Goal: Transaction & Acquisition: Purchase product/service

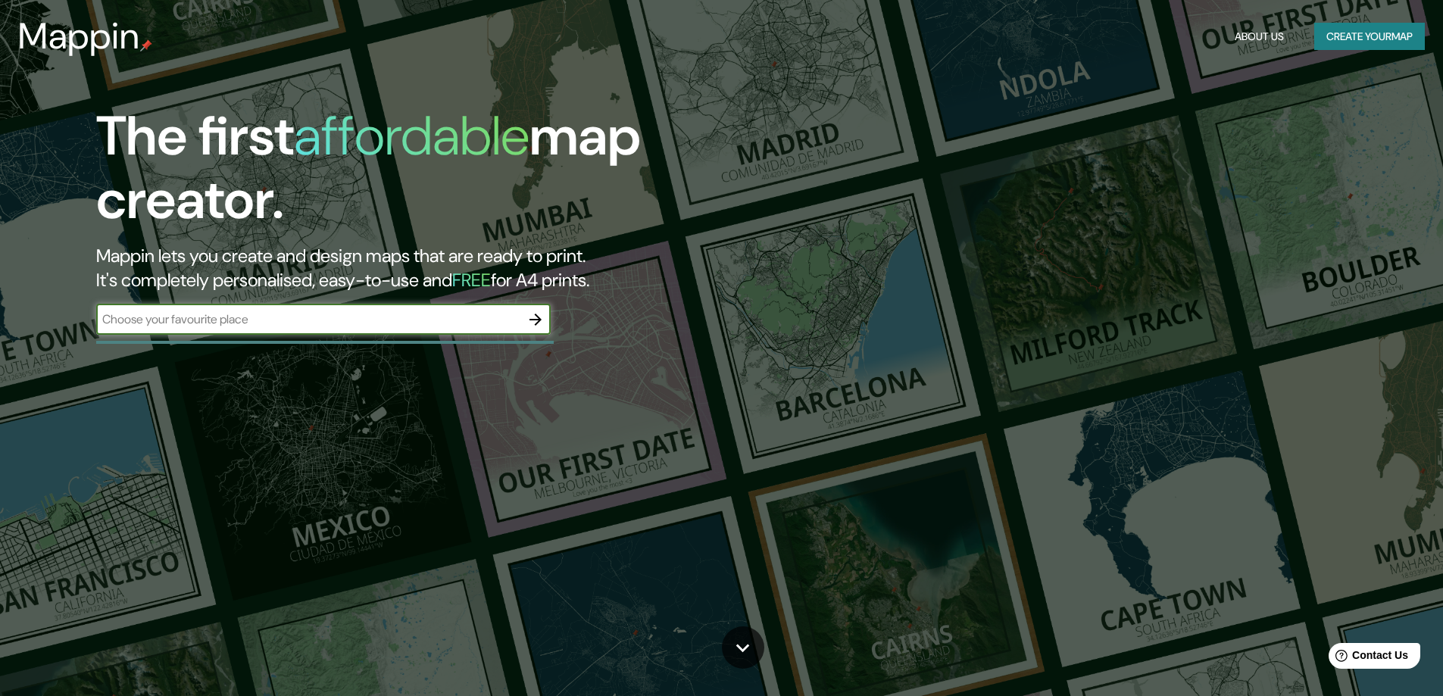
click at [396, 328] on input "text" at bounding box center [308, 319] width 424 height 17
type input "JUJUY [GEOGRAPHIC_DATA]"
click at [541, 321] on icon "button" at bounding box center [535, 320] width 18 height 18
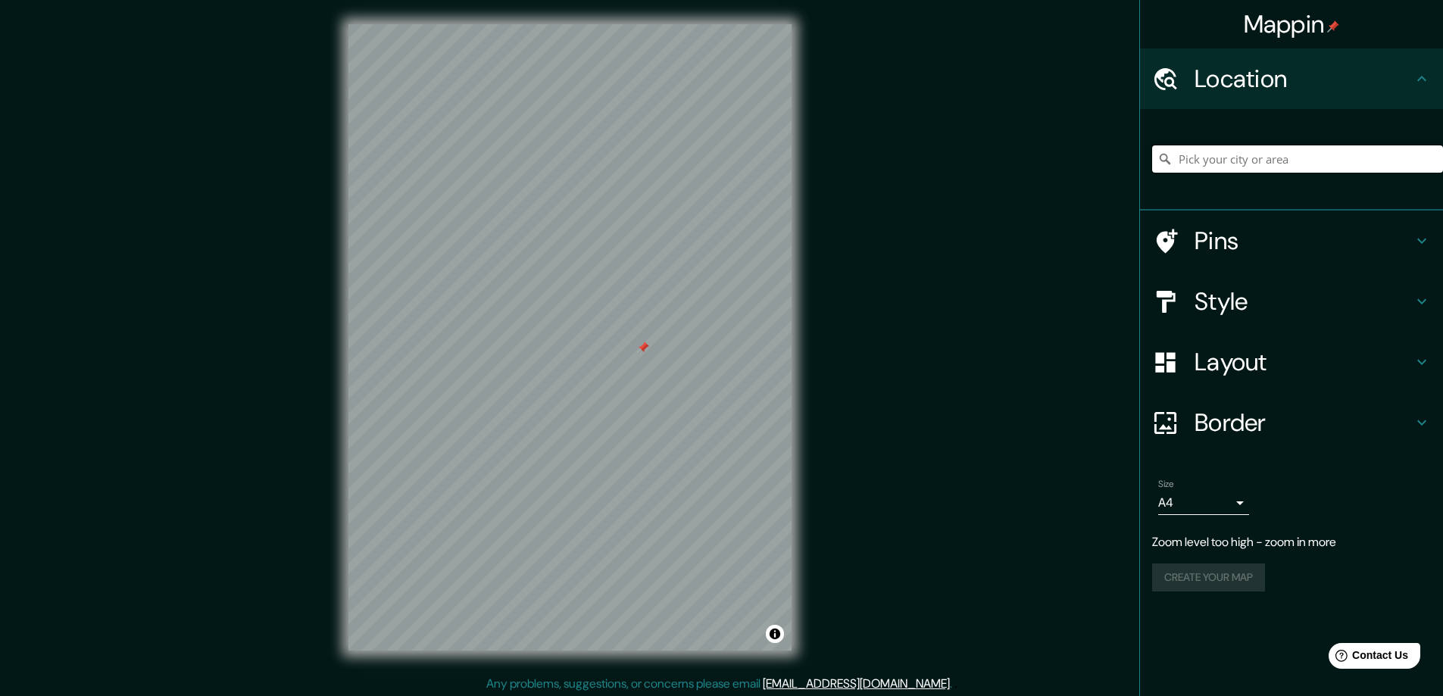
click at [1259, 160] on input "Pick your city or area" at bounding box center [1297, 158] width 291 height 27
click at [1306, 154] on input "[GEOGRAPHIC_DATA], [GEOGRAPHIC_DATA]" at bounding box center [1297, 158] width 291 height 27
type input "[GEOGRAPHIC_DATA][PERSON_NAME], [GEOGRAPHIC_DATA], [GEOGRAPHIC_DATA]"
click at [620, 372] on div at bounding box center [616, 370] width 12 height 12
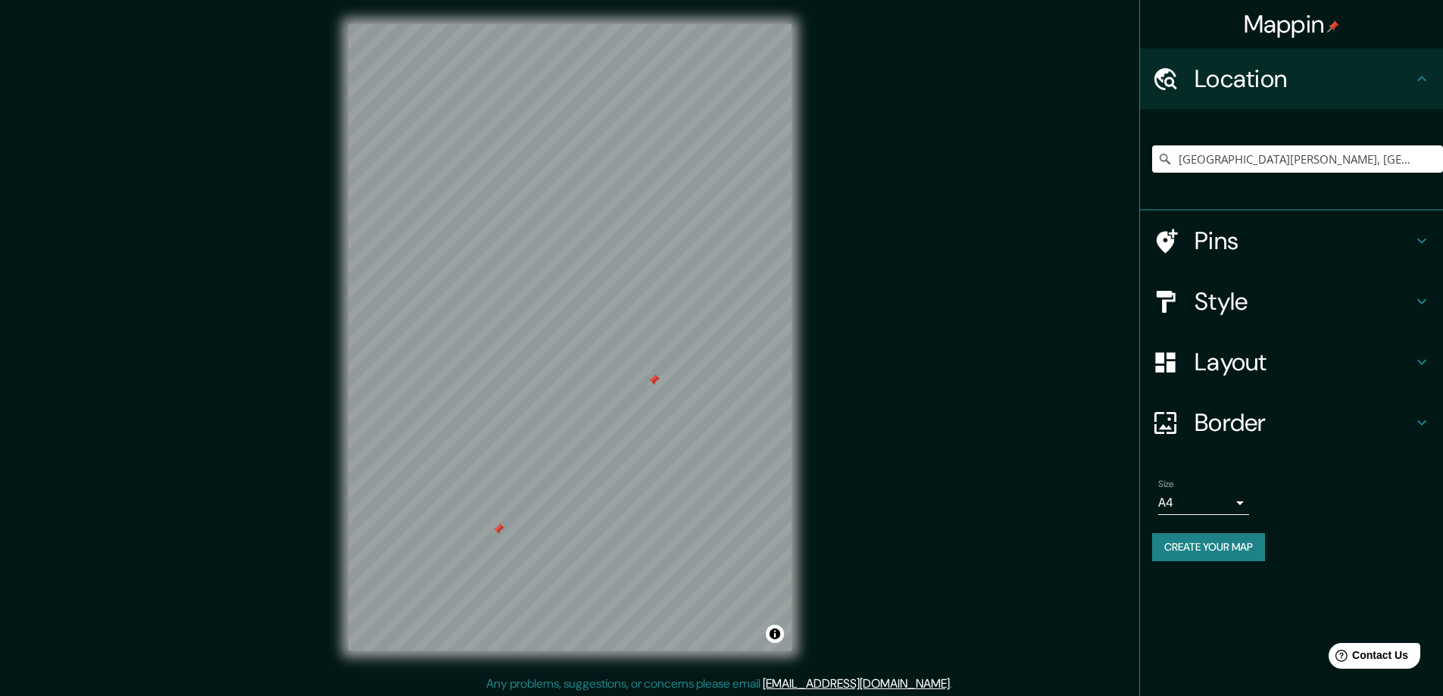
click at [654, 384] on div at bounding box center [654, 380] width 12 height 12
click at [654, 379] on div at bounding box center [654, 380] width 12 height 12
click at [499, 532] on div at bounding box center [498, 529] width 12 height 12
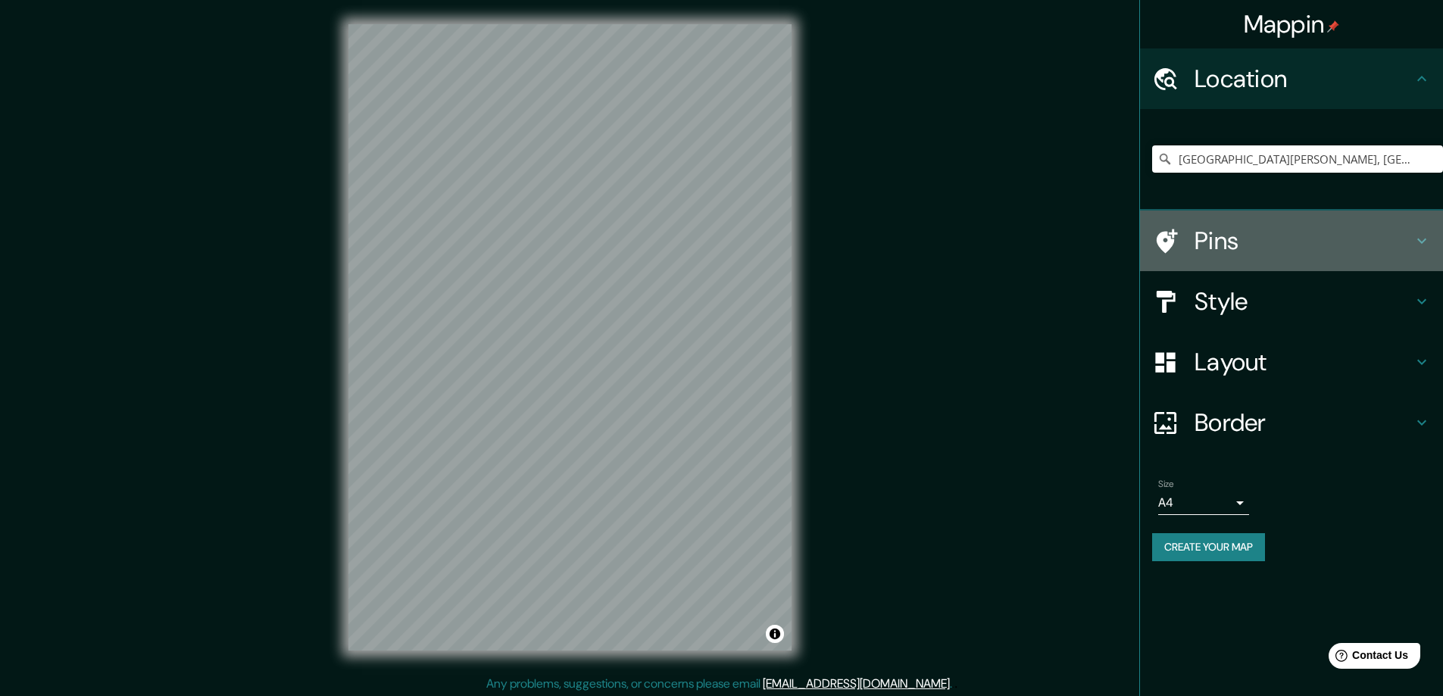
click at [1388, 250] on h4 "Pins" at bounding box center [1303, 241] width 218 height 30
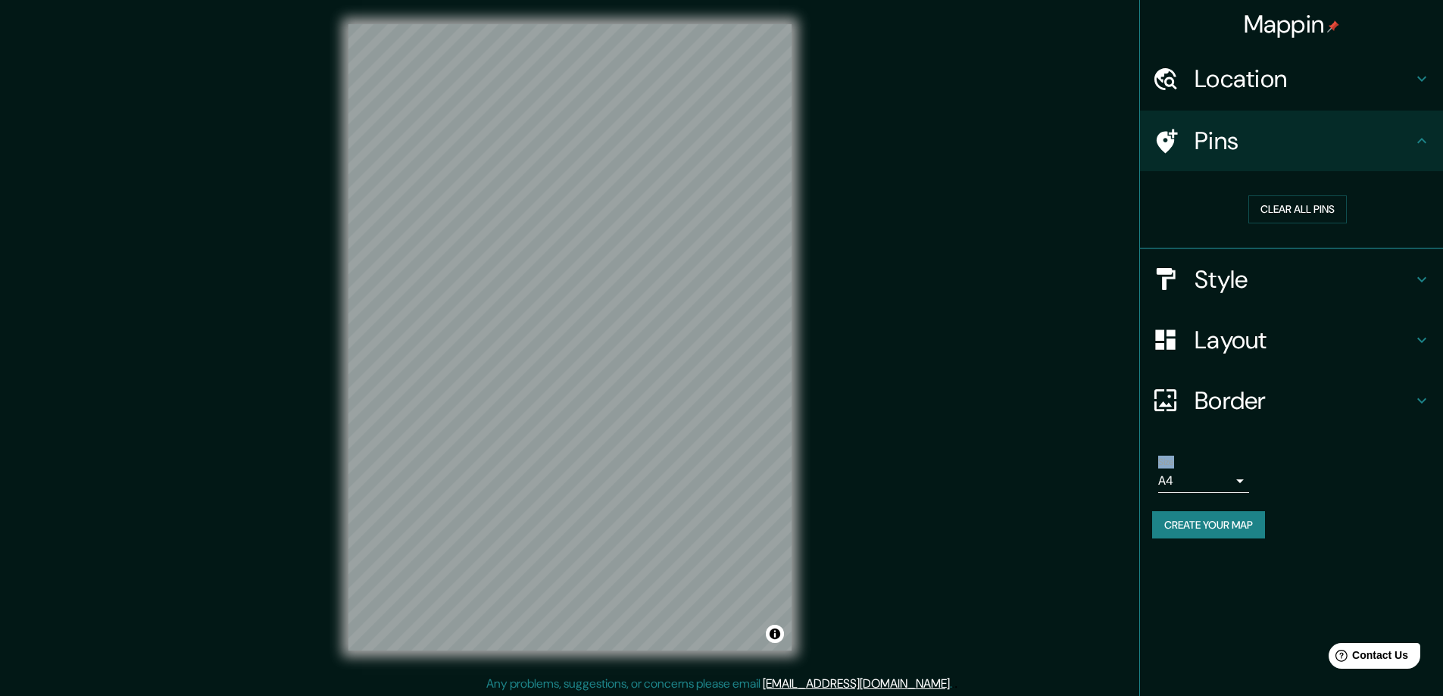
click at [1423, 273] on icon at bounding box center [1421, 279] width 18 height 18
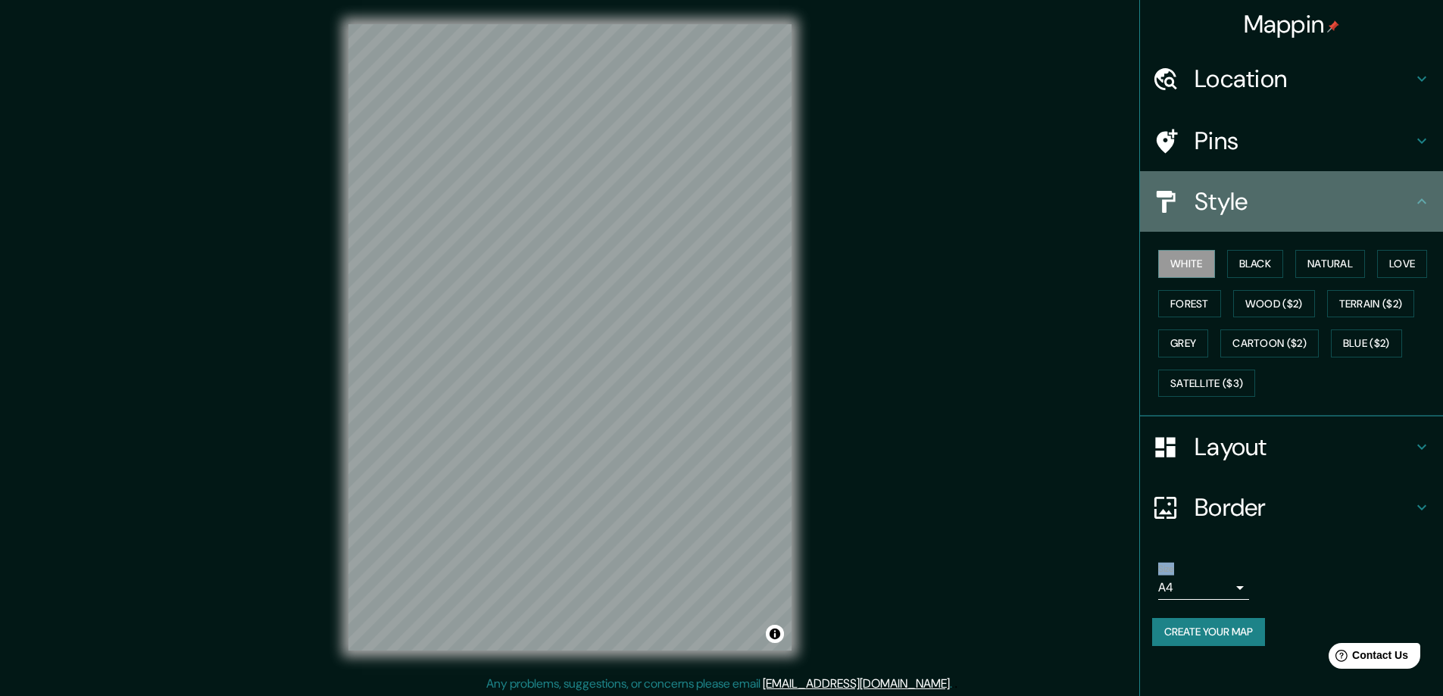
click at [1420, 195] on icon at bounding box center [1421, 201] width 18 height 18
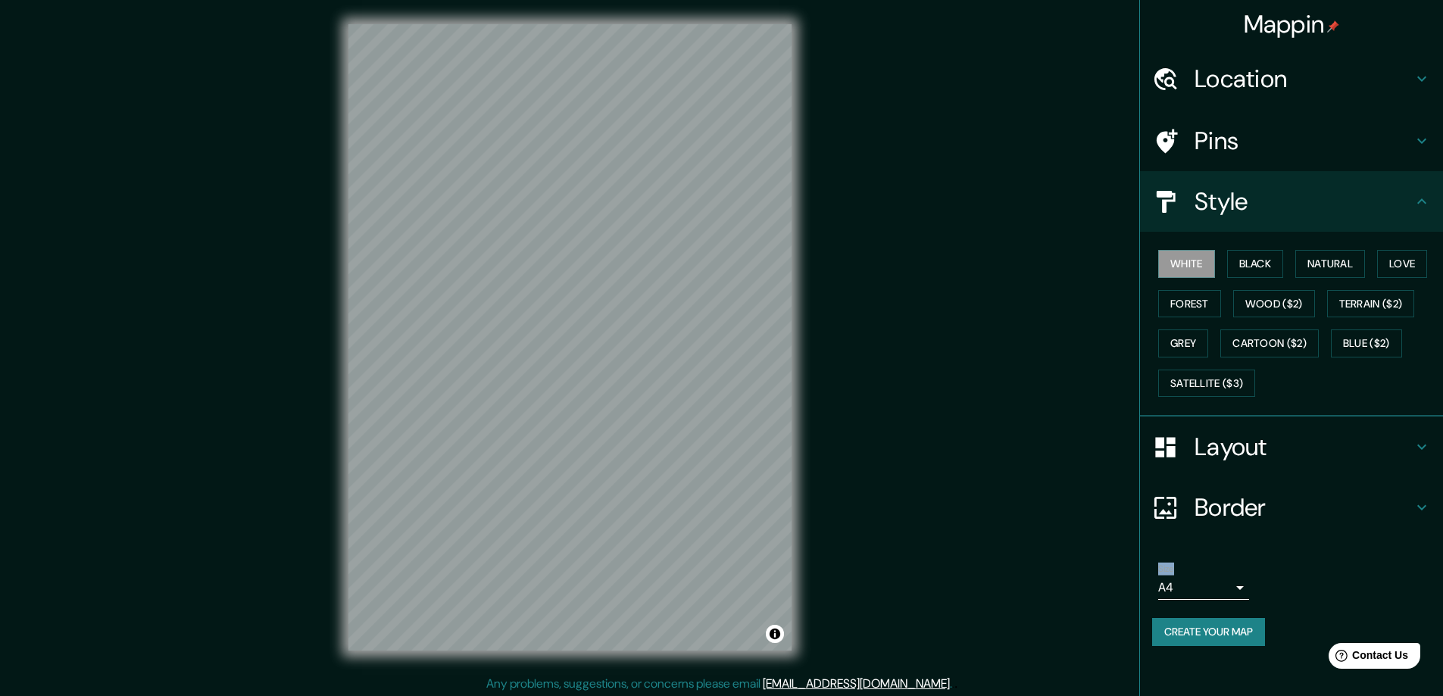
click at [1415, 450] on icon at bounding box center [1421, 447] width 18 height 18
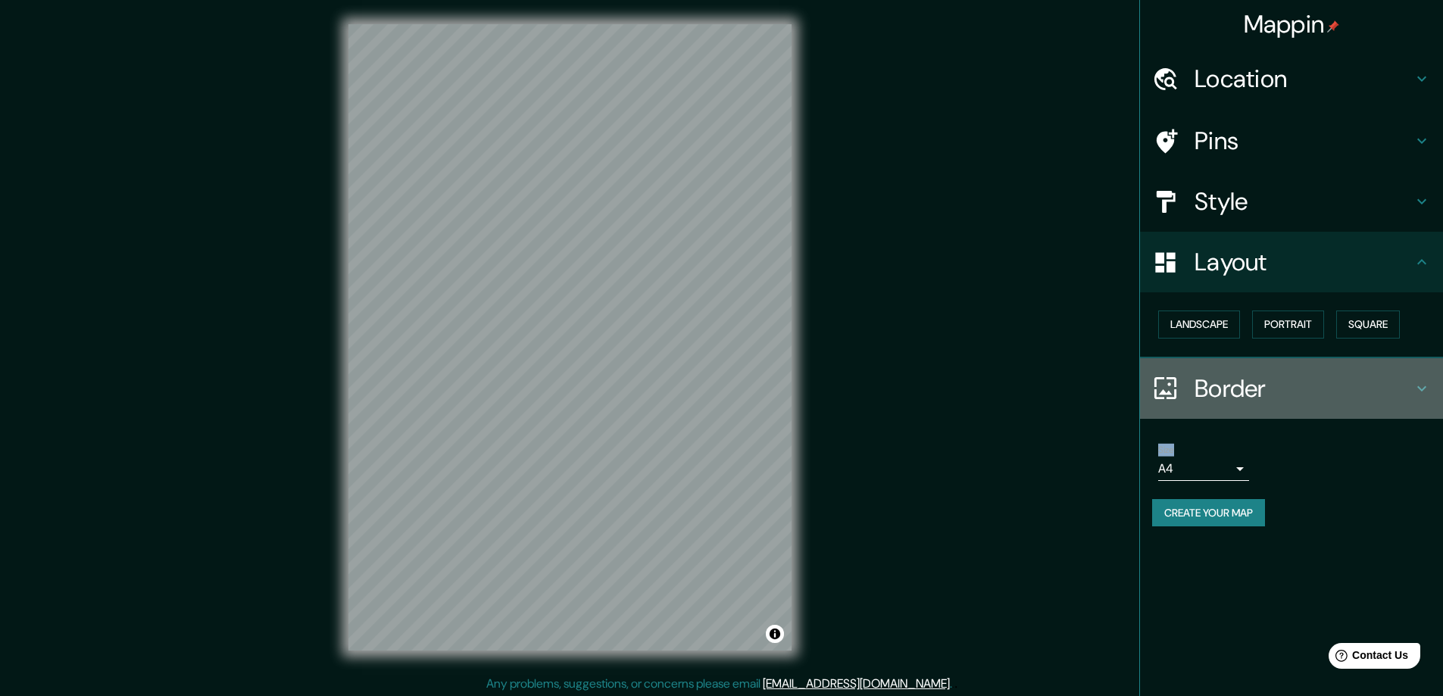
click at [1421, 392] on icon at bounding box center [1421, 388] width 18 height 18
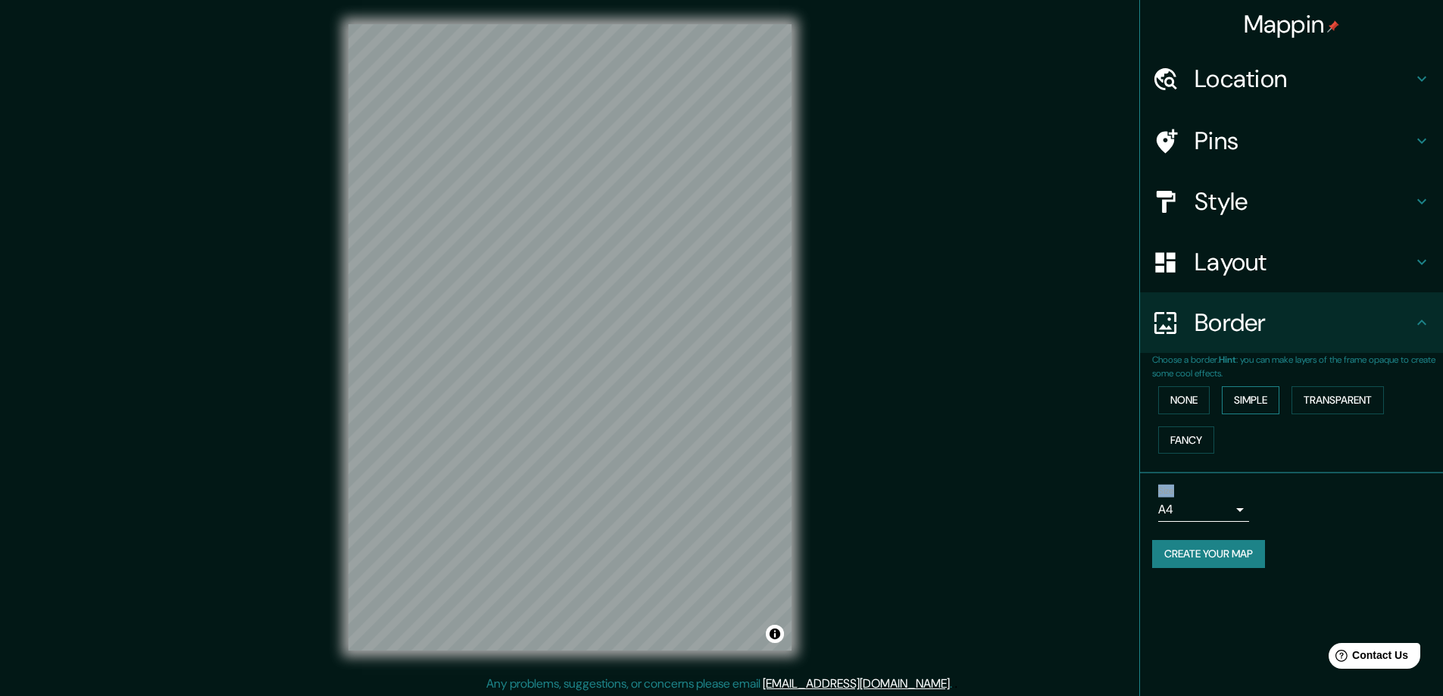
click at [1241, 389] on button "Simple" at bounding box center [1251, 400] width 58 height 28
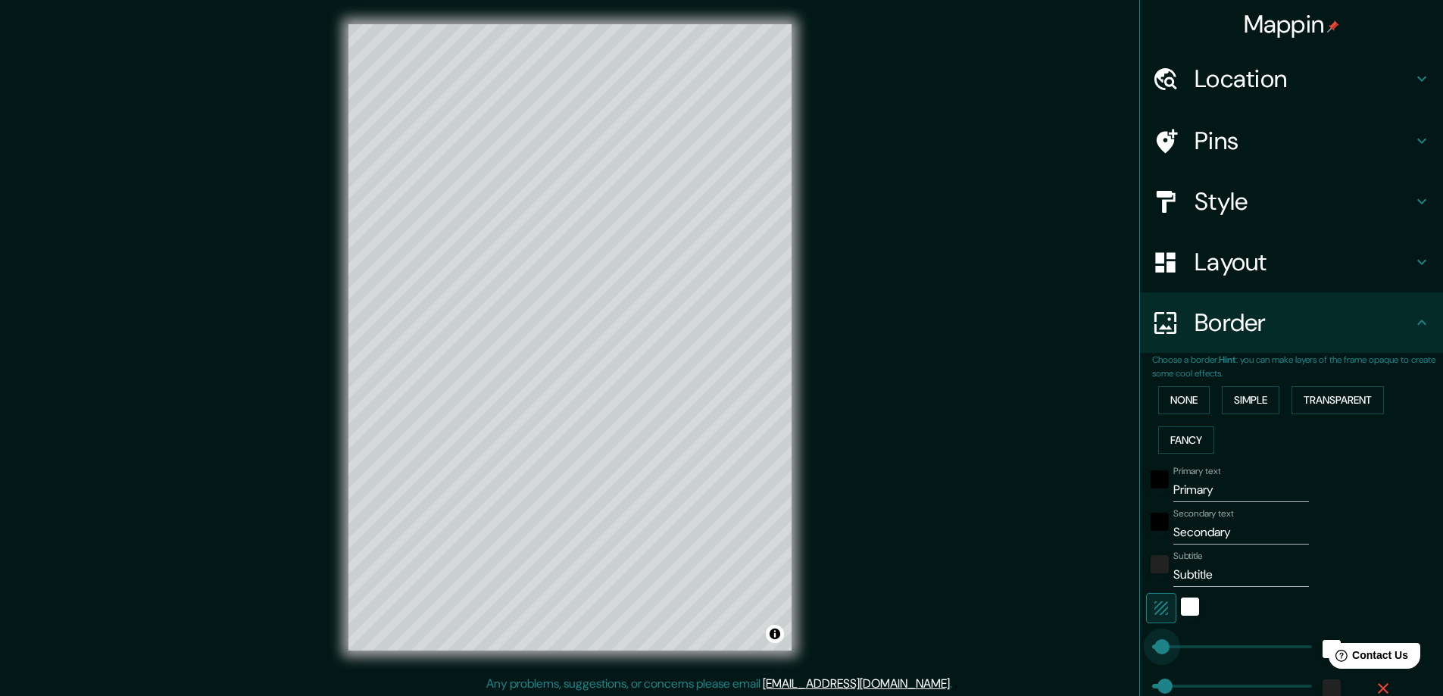
type input "25"
drag, startPoint x: 1205, startPoint y: 642, endPoint x: 1147, endPoint y: 644, distance: 57.6
type input "300"
drag, startPoint x: 1155, startPoint y: 681, endPoint x: 1222, endPoint y: 680, distance: 67.4
type input "0"
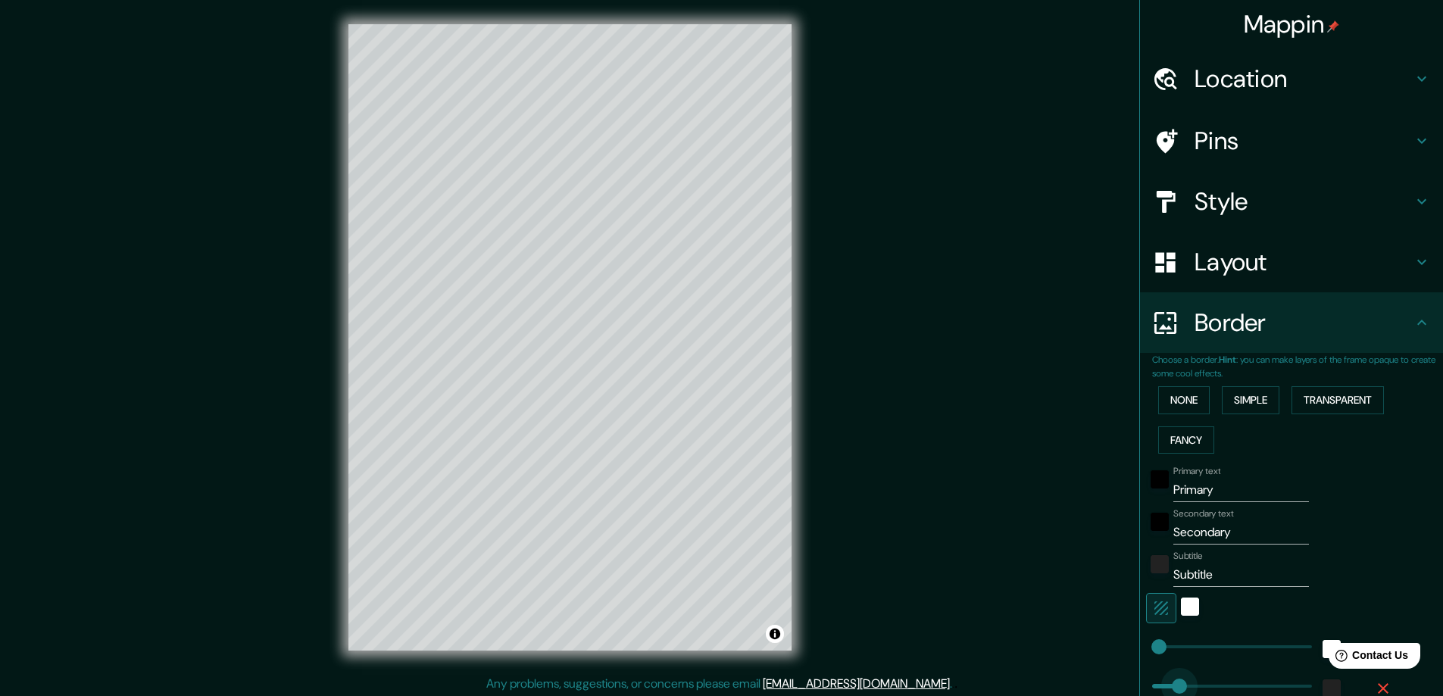
drag, startPoint x: 1222, startPoint y: 680, endPoint x: 1129, endPoint y: 675, distance: 93.3
type input "75"
drag, startPoint x: 1147, startPoint y: 644, endPoint x: 1161, endPoint y: 647, distance: 14.7
type input "72"
drag, startPoint x: 1143, startPoint y: 682, endPoint x: 1161, endPoint y: 685, distance: 18.3
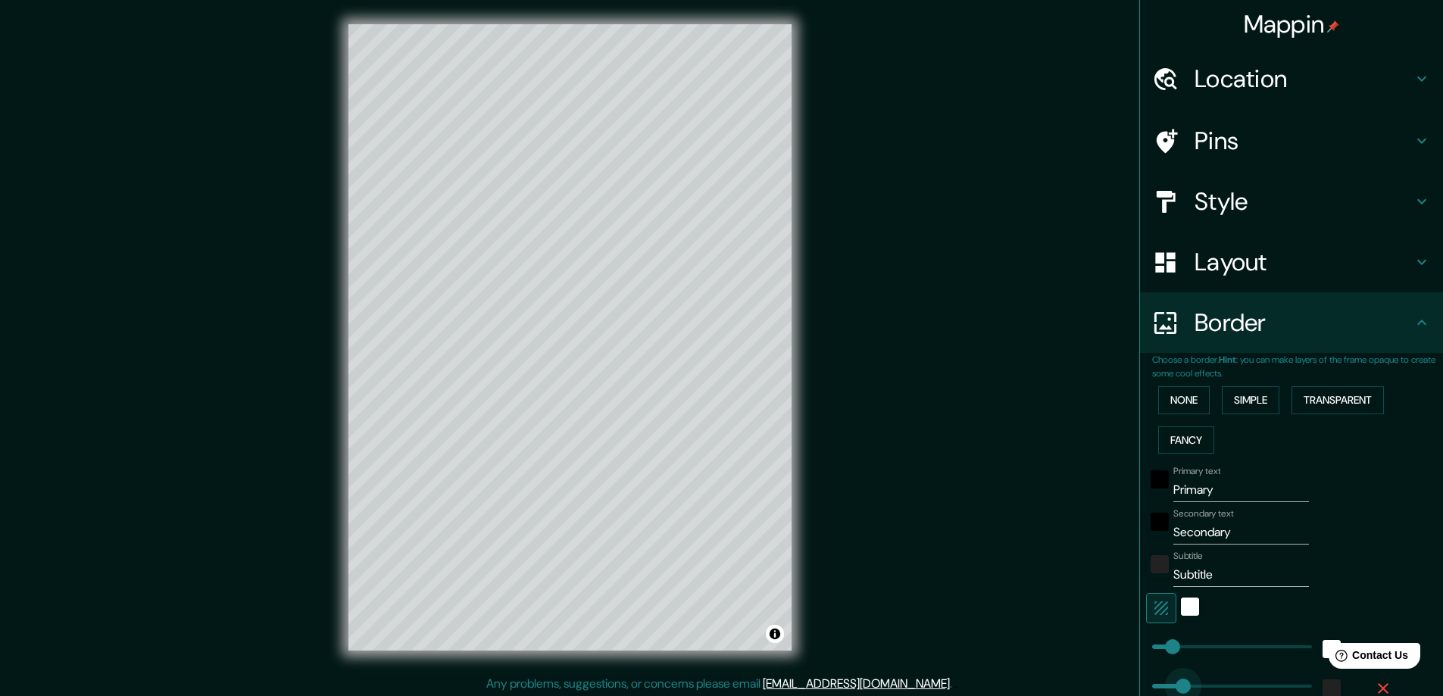
type input "228"
drag, startPoint x: 1161, startPoint y: 685, endPoint x: 1203, endPoint y: 685, distance: 42.4
type input "78"
drag, startPoint x: 1203, startPoint y: 689, endPoint x: 1162, endPoint y: 693, distance: 41.1
click at [1178, 405] on button "None" at bounding box center [1183, 400] width 51 height 28
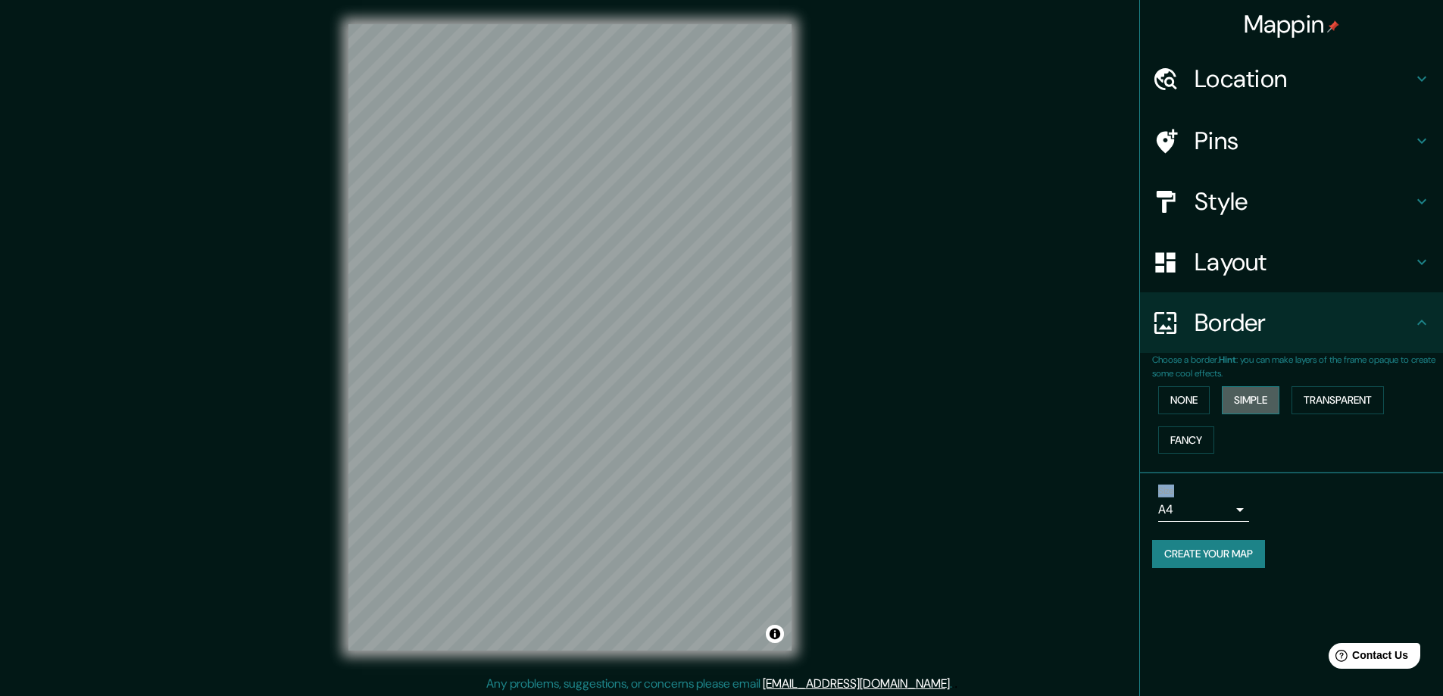
click at [1257, 404] on button "Simple" at bounding box center [1251, 400] width 58 height 28
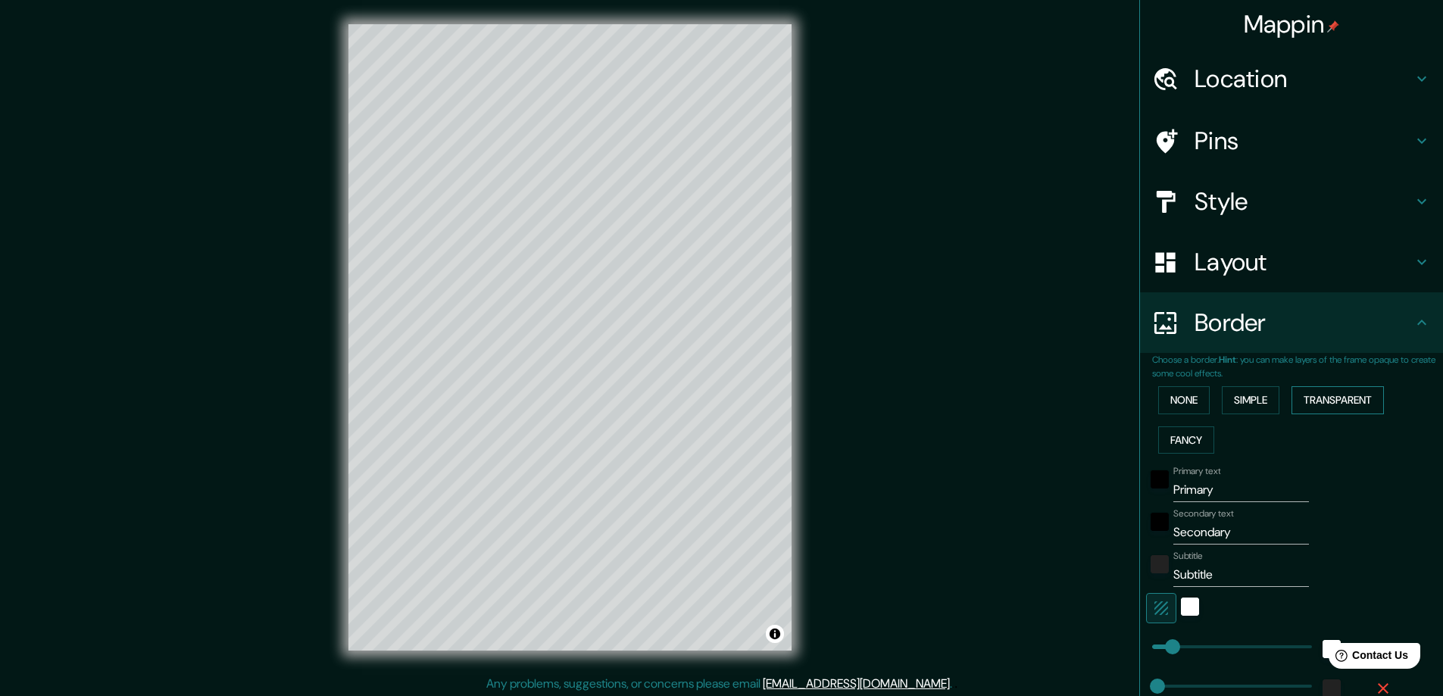
click at [1337, 405] on button "Transparent" at bounding box center [1337, 400] width 92 height 28
click at [1183, 439] on button "Fancy" at bounding box center [1186, 440] width 56 height 28
click at [1242, 392] on button "Simple" at bounding box center [1251, 400] width 58 height 28
click at [1165, 397] on button "None" at bounding box center [1183, 400] width 51 height 28
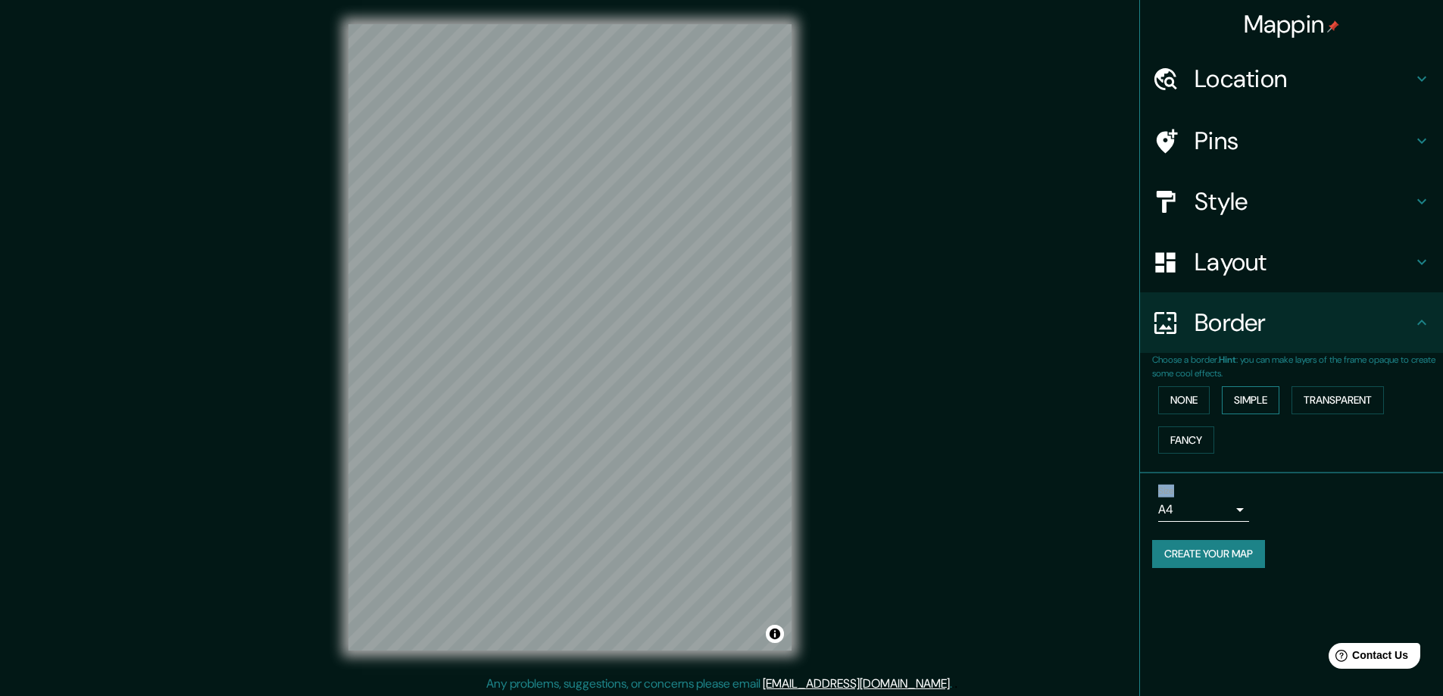
click at [1245, 401] on button "Simple" at bounding box center [1251, 400] width 58 height 28
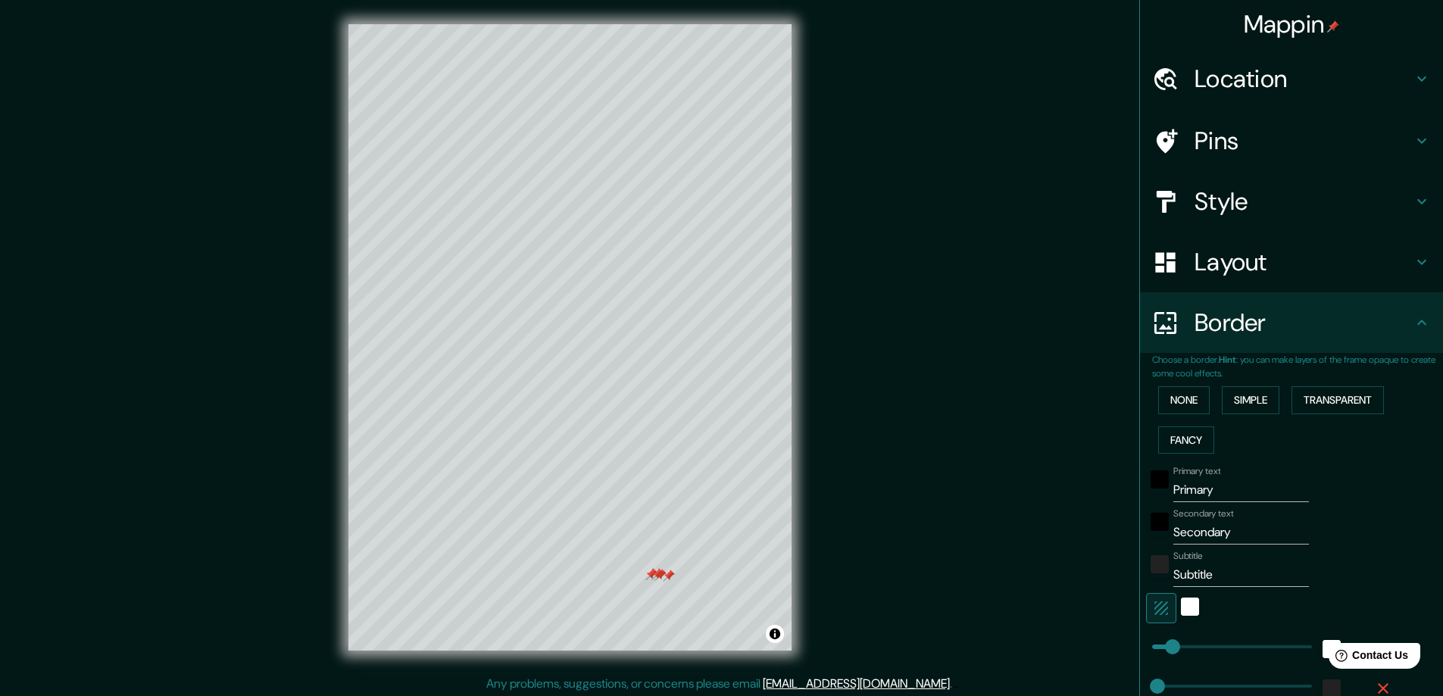
click at [663, 579] on div at bounding box center [657, 574] width 12 height 12
click at [663, 577] on div at bounding box center [669, 576] width 12 height 12
click at [664, 574] on div at bounding box center [660, 575] width 12 height 12
click at [655, 576] on div at bounding box center [651, 574] width 12 height 12
click at [660, 576] on div at bounding box center [659, 574] width 12 height 12
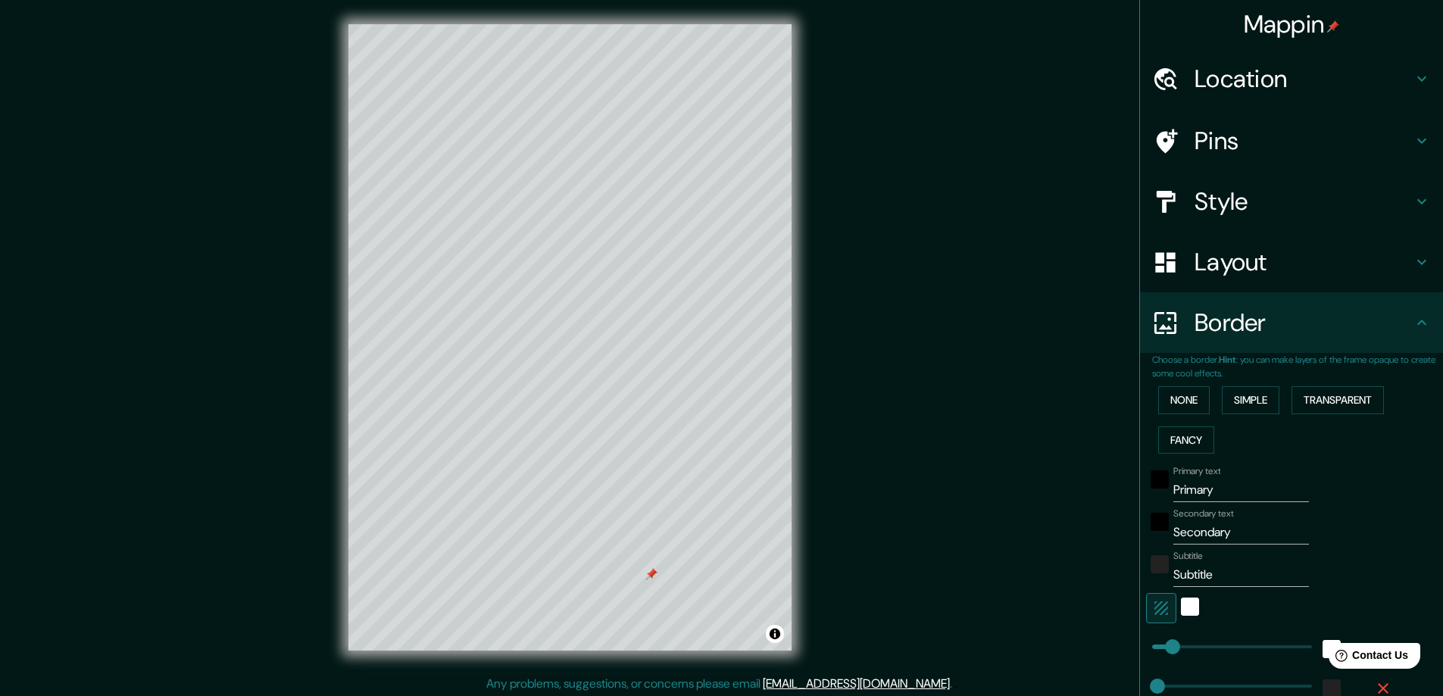
click at [654, 573] on div at bounding box center [651, 574] width 12 height 12
click at [1412, 260] on icon at bounding box center [1421, 262] width 18 height 18
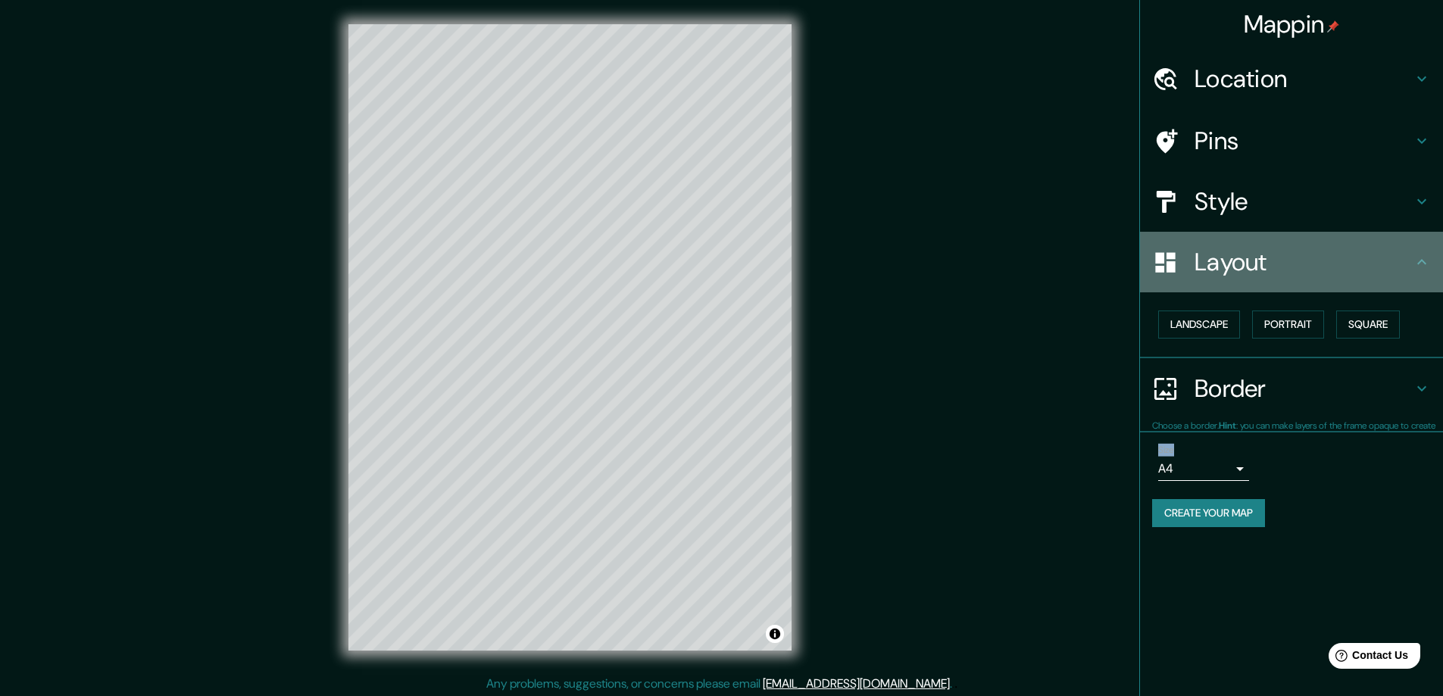
click at [1412, 260] on icon at bounding box center [1421, 262] width 18 height 18
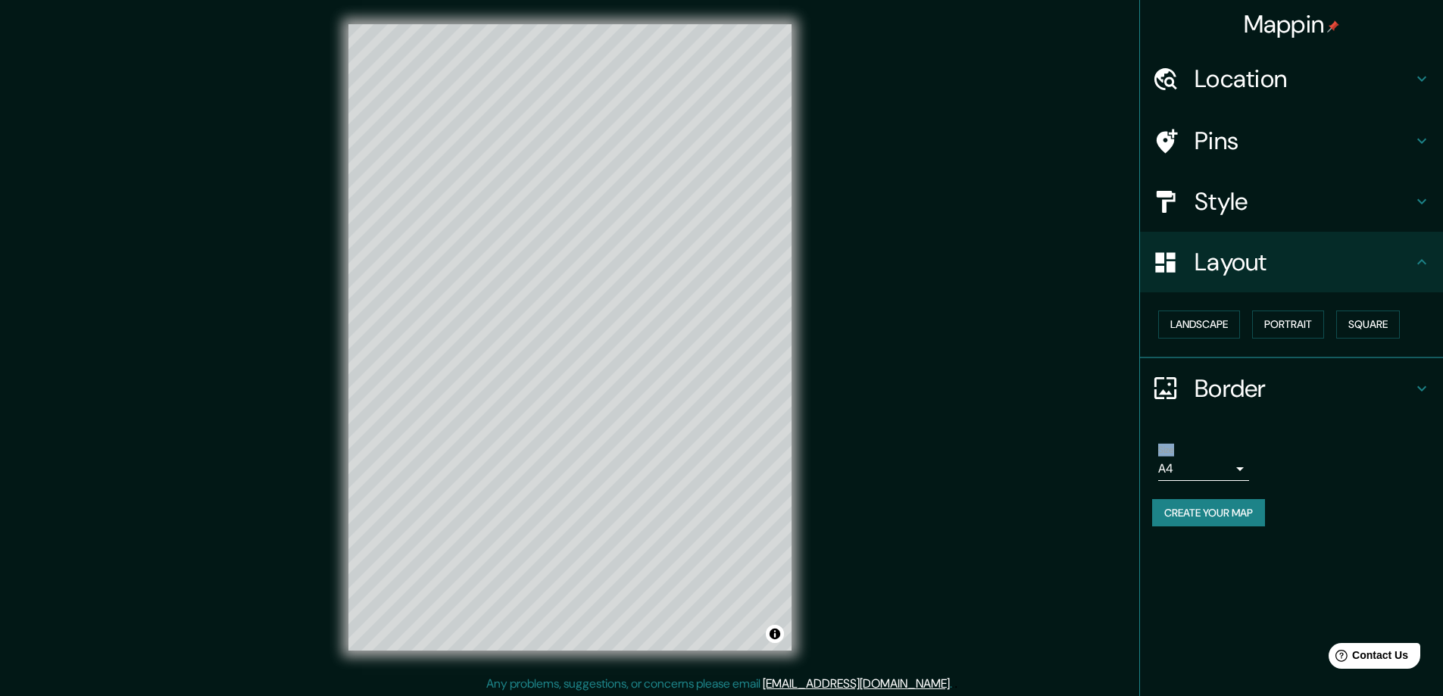
click at [1404, 260] on h4 "Layout" at bounding box center [1303, 262] width 218 height 30
click at [1412, 91] on div "Location" at bounding box center [1291, 78] width 303 height 61
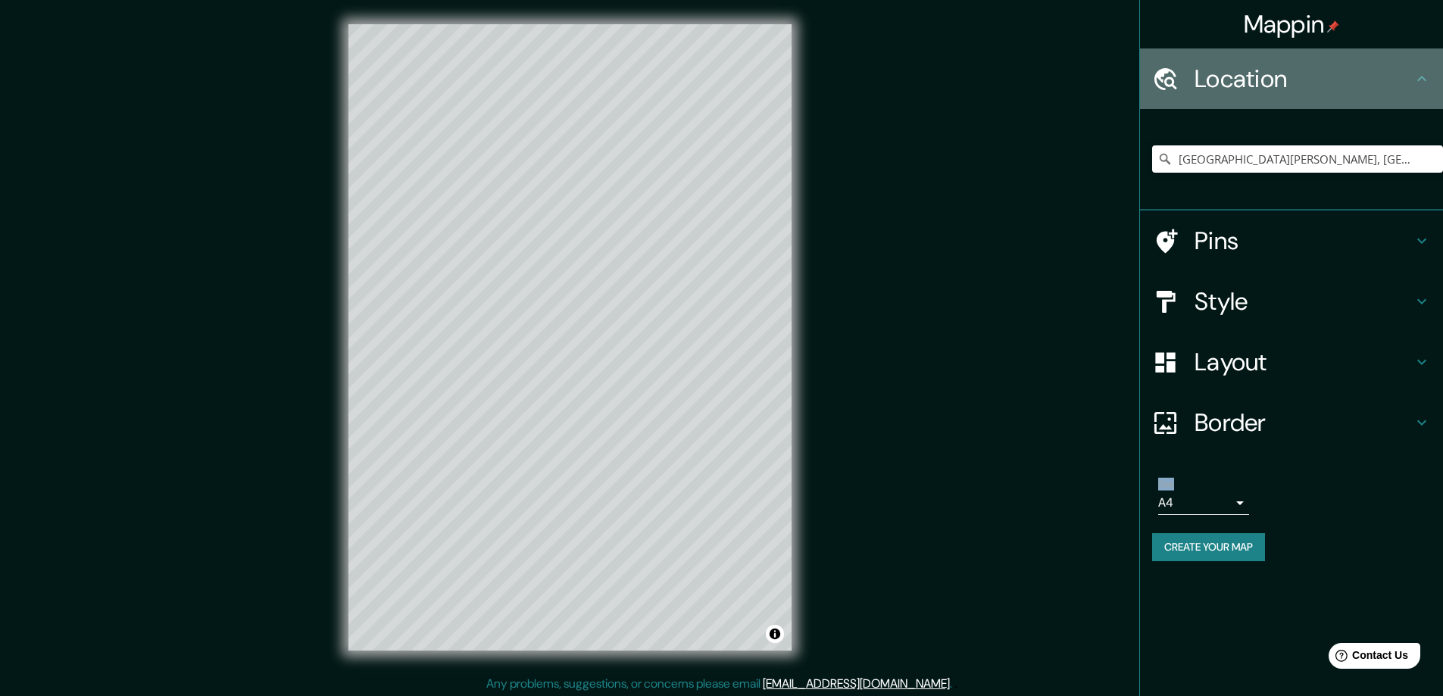
click at [1412, 91] on div "Location" at bounding box center [1291, 78] width 303 height 61
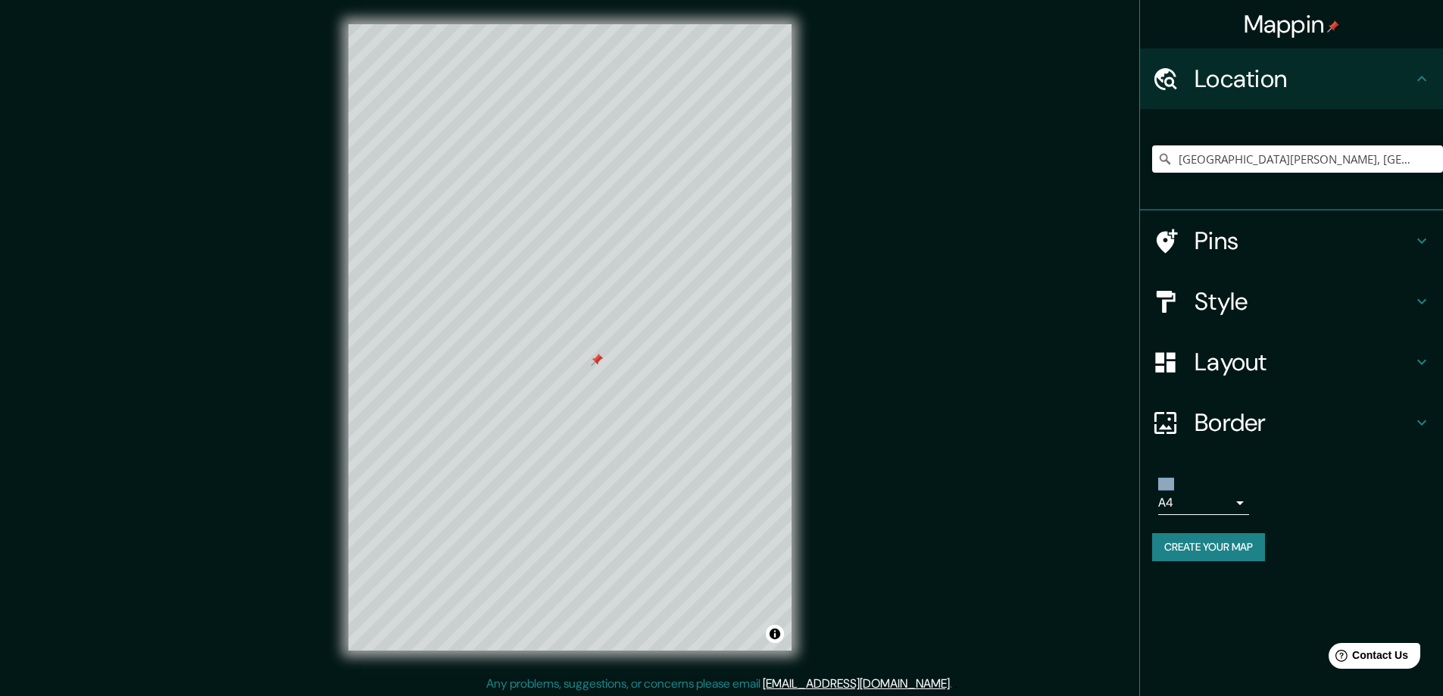
click at [598, 363] on div at bounding box center [597, 360] width 12 height 12
click at [599, 357] on div at bounding box center [597, 360] width 12 height 12
click at [1224, 548] on button "Create your map" at bounding box center [1208, 547] width 113 height 28
click at [1239, 500] on body "Mappin Location [GEOGRAPHIC_DATA][PERSON_NAME], [GEOGRAPHIC_DATA], [GEOGRAPHIC_…" at bounding box center [721, 348] width 1443 height 696
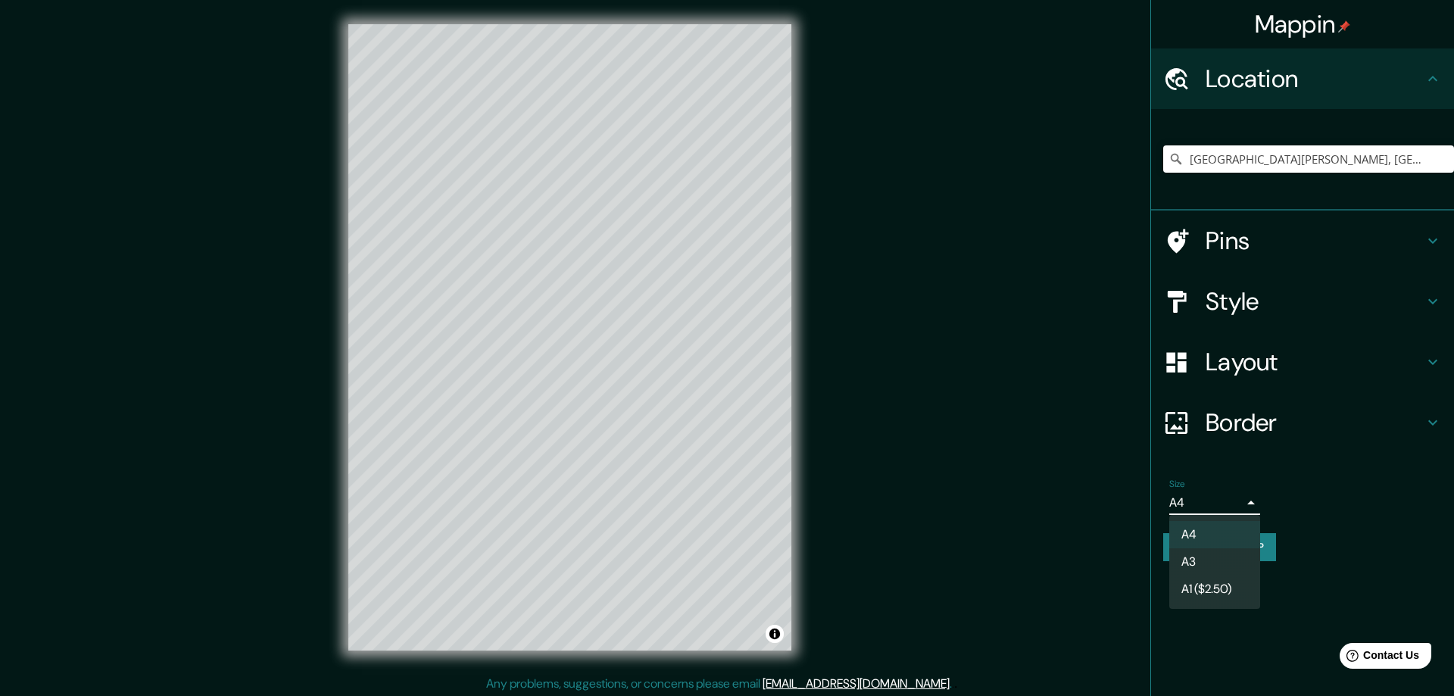
click at [1250, 501] on div at bounding box center [727, 348] width 1454 height 696
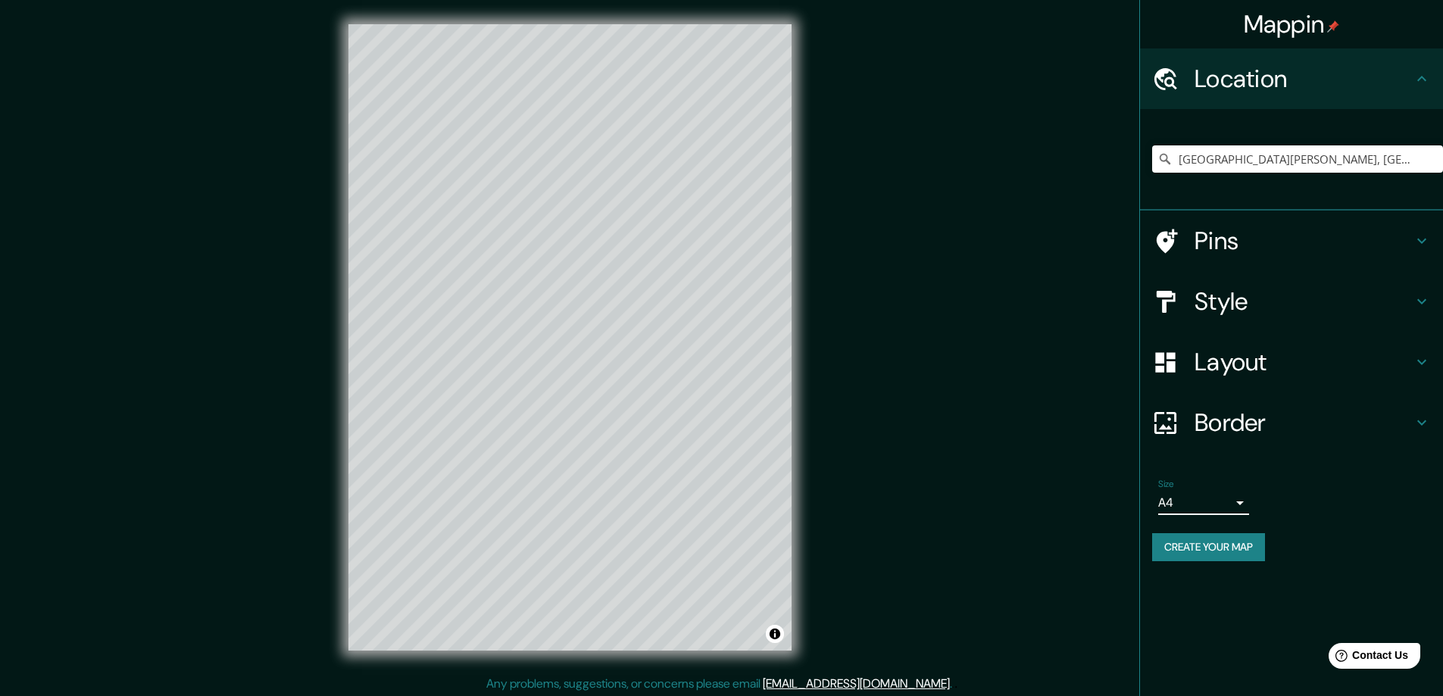
click at [1247, 500] on body "Mappin Location [GEOGRAPHIC_DATA][PERSON_NAME], [GEOGRAPHIC_DATA], [GEOGRAPHIC_…" at bounding box center [721, 348] width 1443 height 696
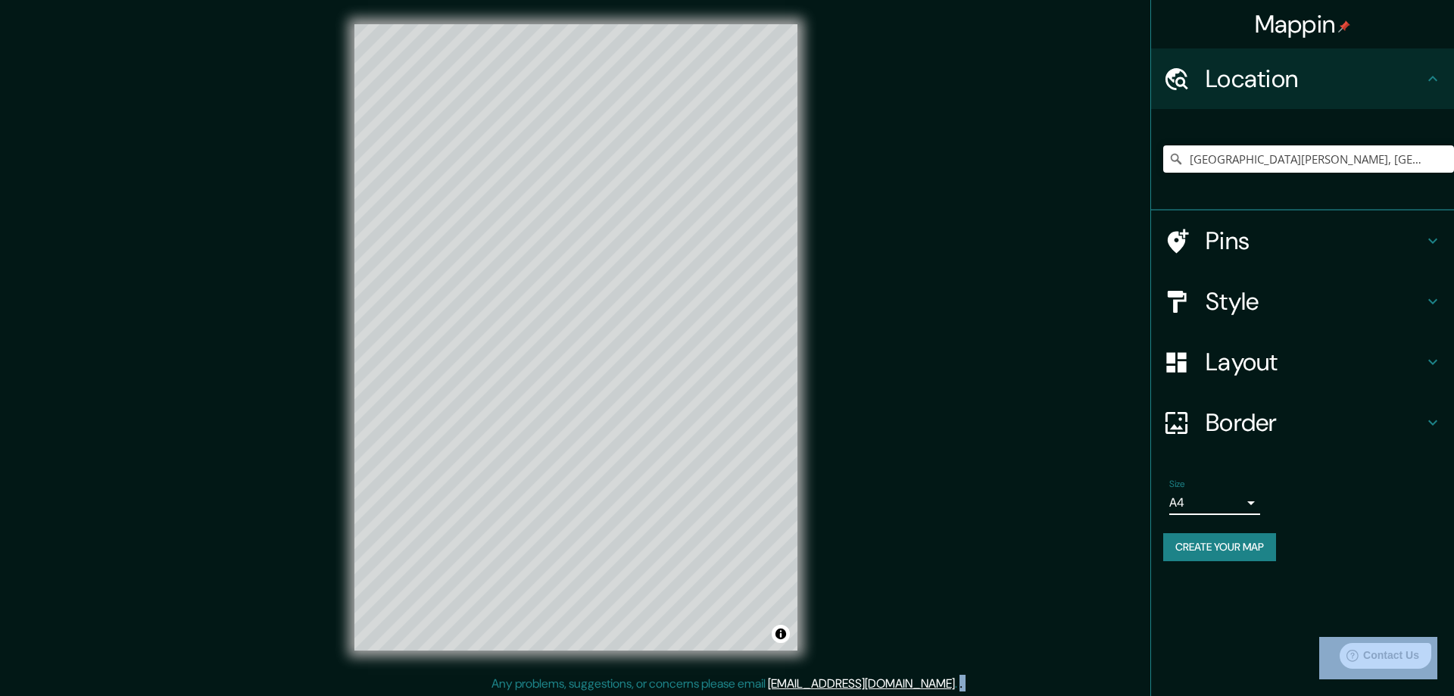
click at [1243, 500] on body "Mappin Location [GEOGRAPHIC_DATA][PERSON_NAME], [GEOGRAPHIC_DATA], [GEOGRAPHIC_…" at bounding box center [727, 348] width 1454 height 696
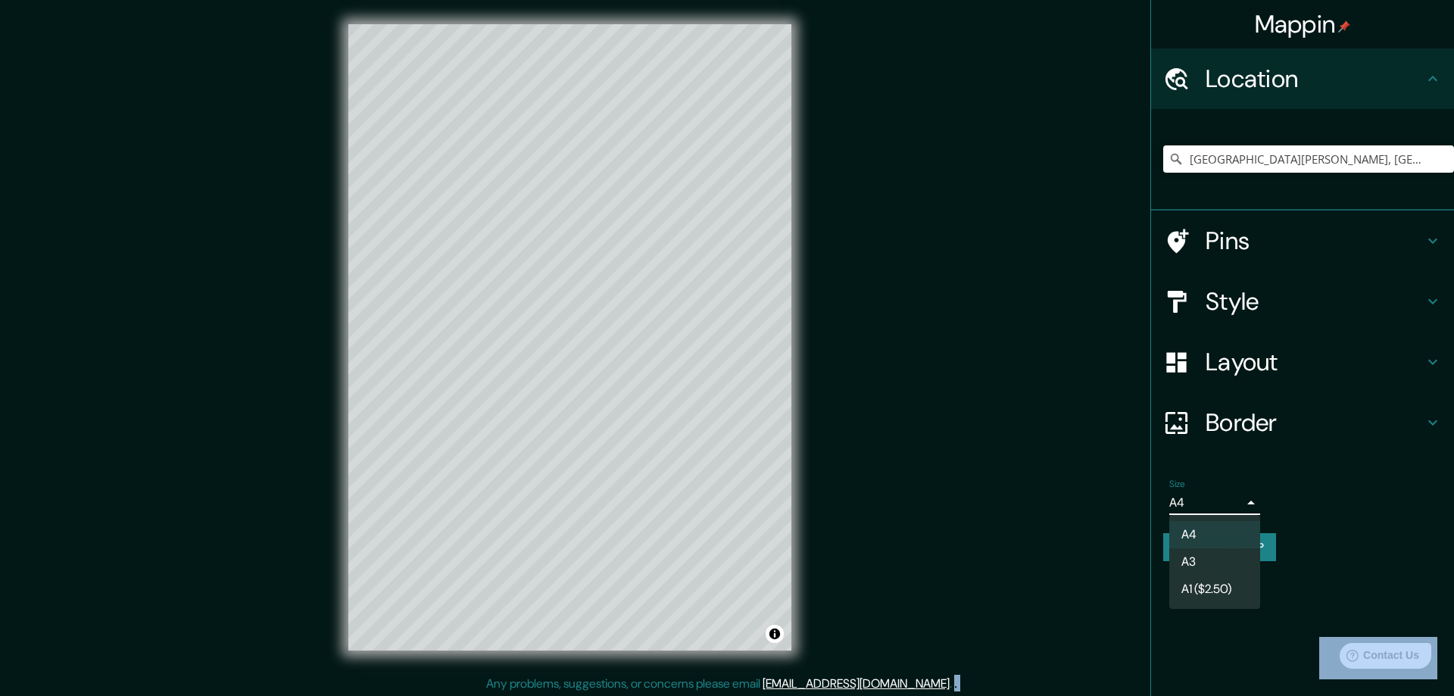
click at [1243, 500] on body "Mappin Location [GEOGRAPHIC_DATA][PERSON_NAME], [GEOGRAPHIC_DATA], [GEOGRAPHIC_…" at bounding box center [727, 348] width 1454 height 696
click at [1243, 500] on div at bounding box center [727, 348] width 1454 height 696
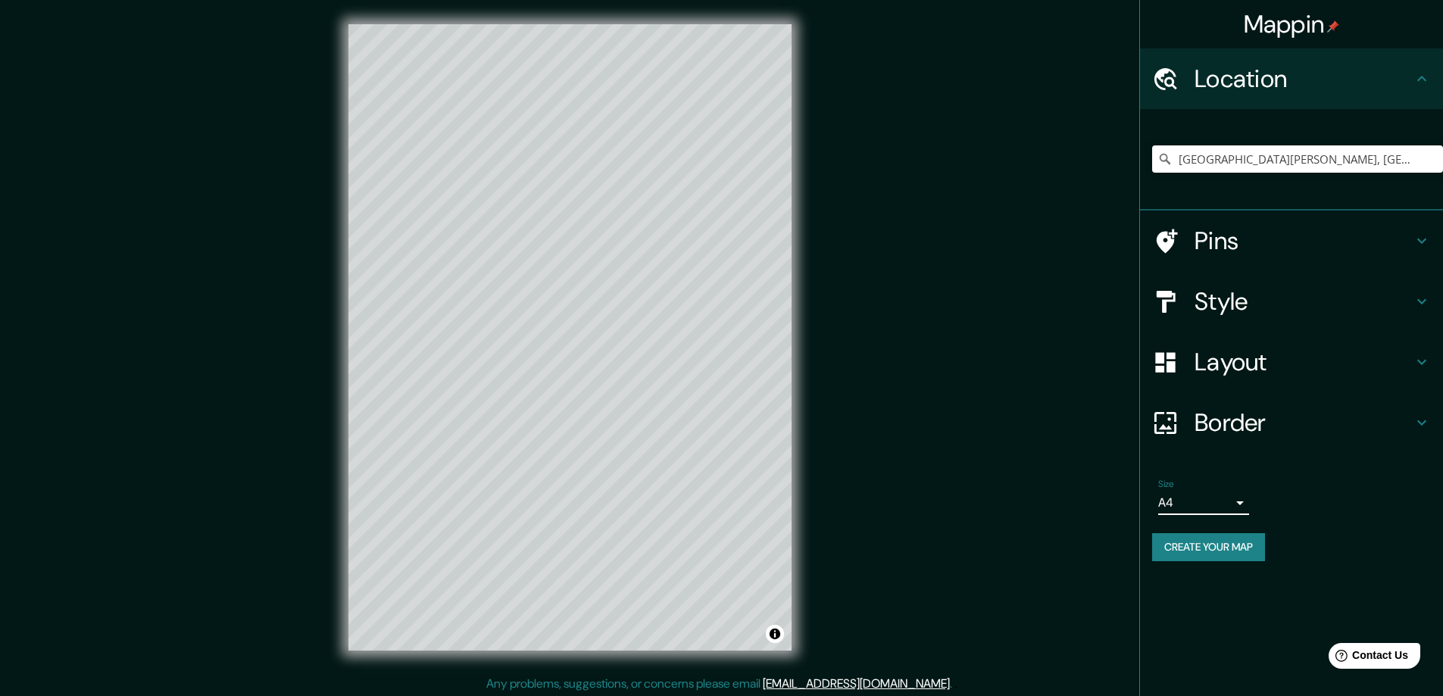
click at [1243, 500] on body "Mappin Location [GEOGRAPHIC_DATA][PERSON_NAME], [GEOGRAPHIC_DATA], [GEOGRAPHIC_…" at bounding box center [721, 348] width 1443 height 696
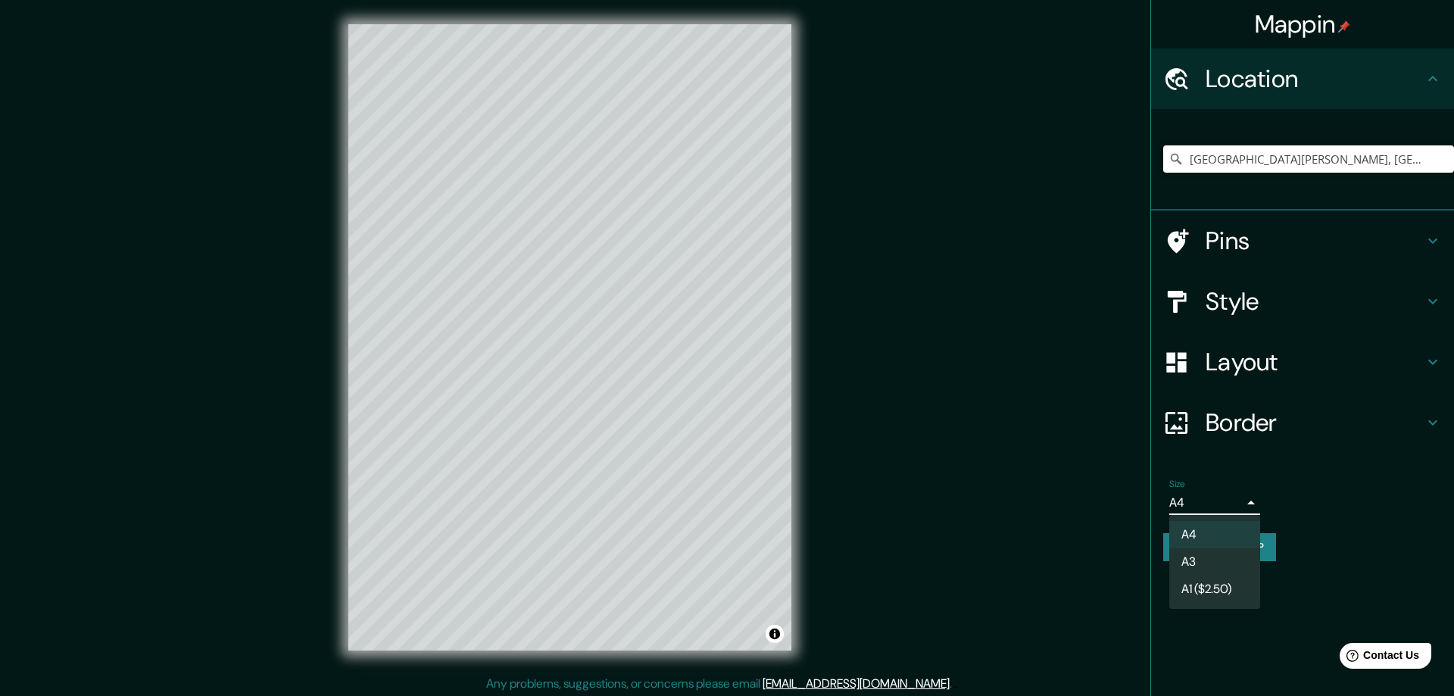
click at [1222, 560] on li "A3" at bounding box center [1214, 561] width 91 height 27
type input "a4"
click at [1222, 560] on li "A3" at bounding box center [1214, 561] width 91 height 27
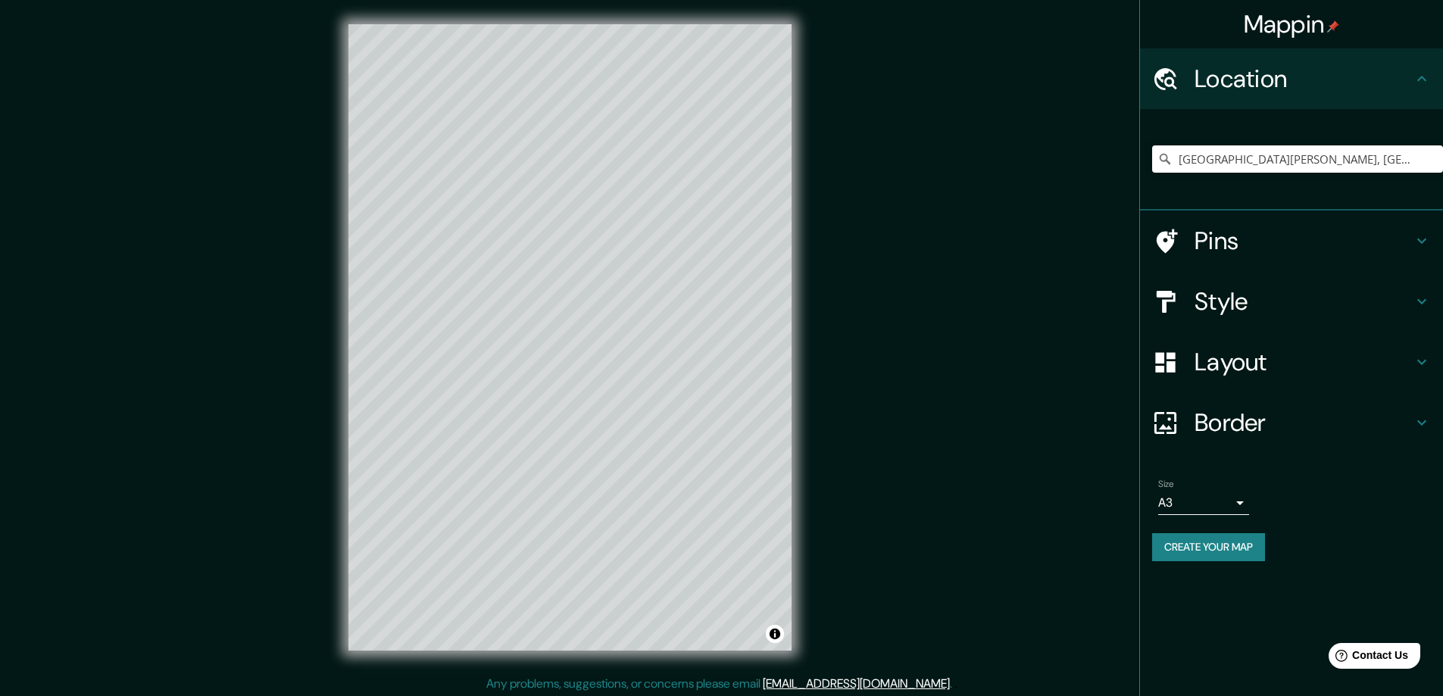
click at [1200, 546] on button "Create your map" at bounding box center [1208, 547] width 113 height 28
click at [1423, 83] on icon at bounding box center [1421, 79] width 18 height 18
click at [1411, 76] on h4 "Location" at bounding box center [1303, 79] width 218 height 30
click at [1409, 77] on h4 "Location" at bounding box center [1303, 79] width 218 height 30
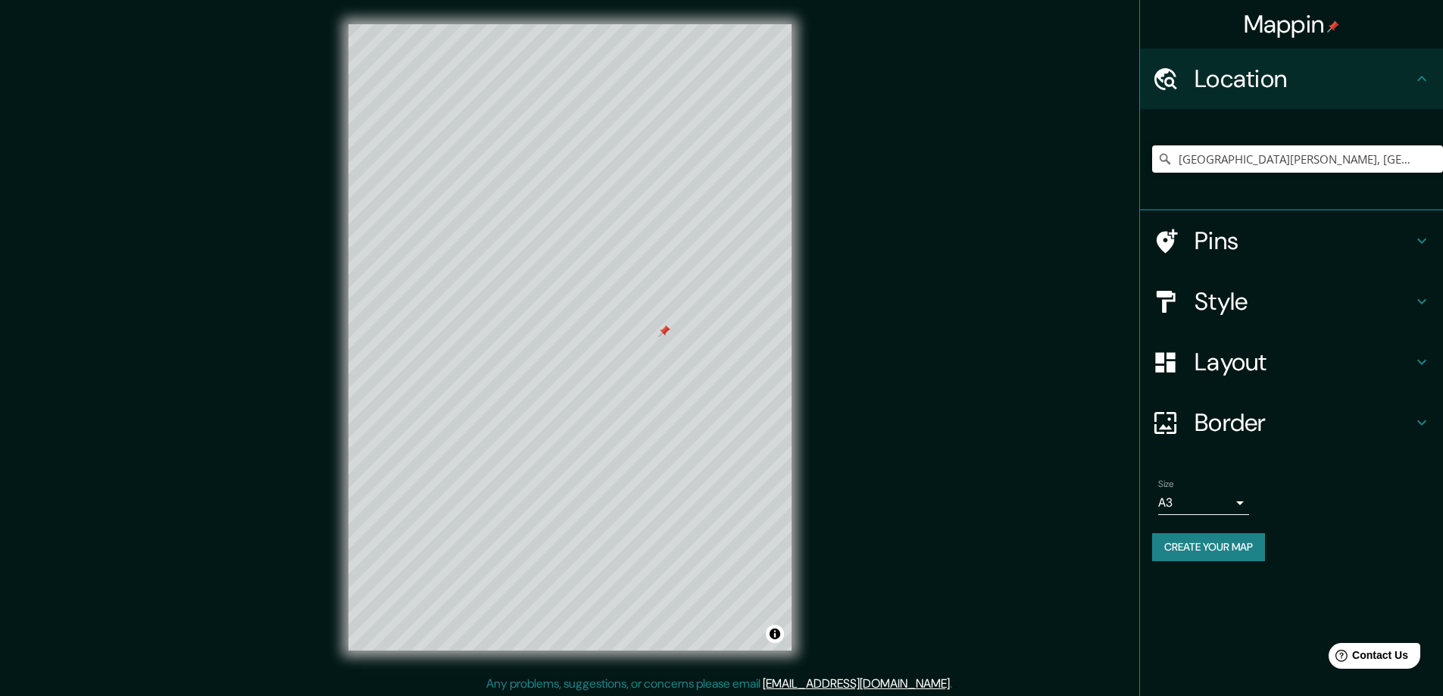
click at [1287, 236] on h4 "Pins" at bounding box center [1303, 241] width 218 height 30
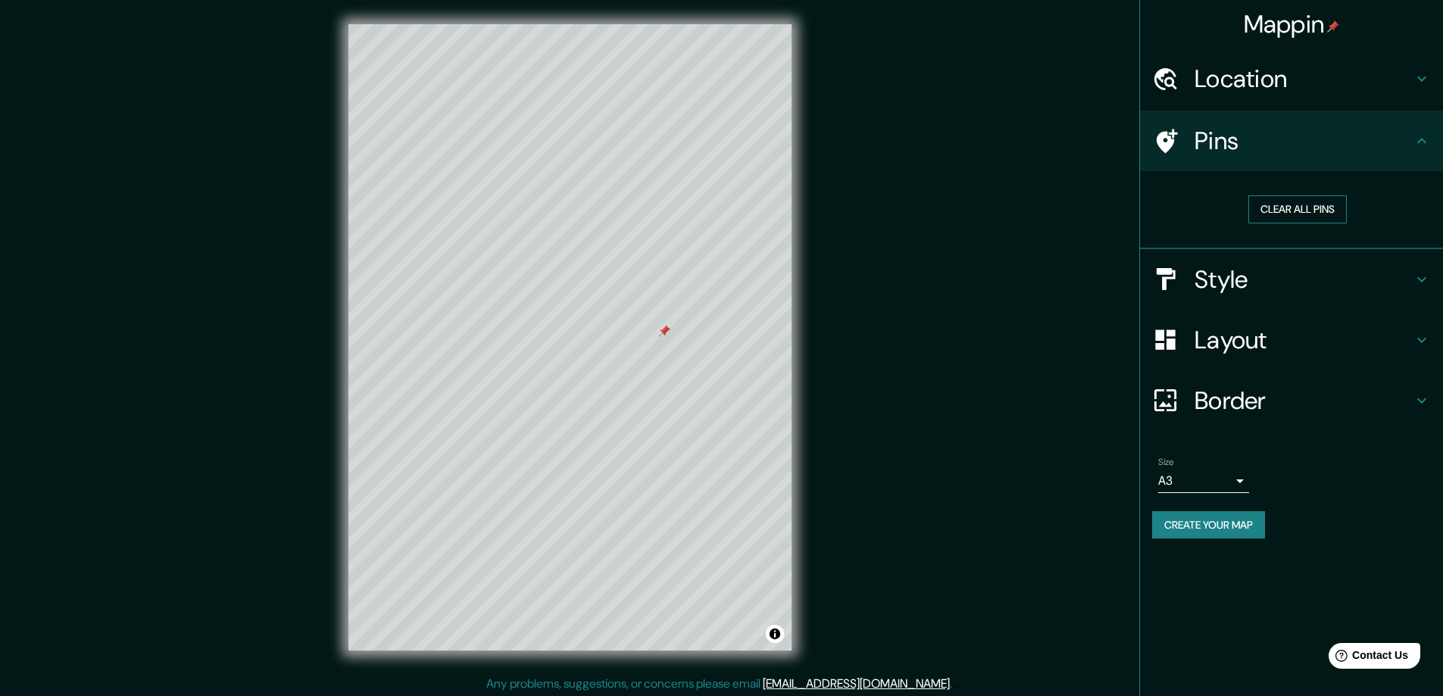
click at [1303, 216] on button "Clear all pins" at bounding box center [1297, 209] width 98 height 28
click at [1170, 133] on icon at bounding box center [1166, 141] width 21 height 24
click at [1356, 143] on h4 "Pins" at bounding box center [1303, 141] width 218 height 30
click at [1266, 276] on h4 "Style" at bounding box center [1303, 279] width 218 height 30
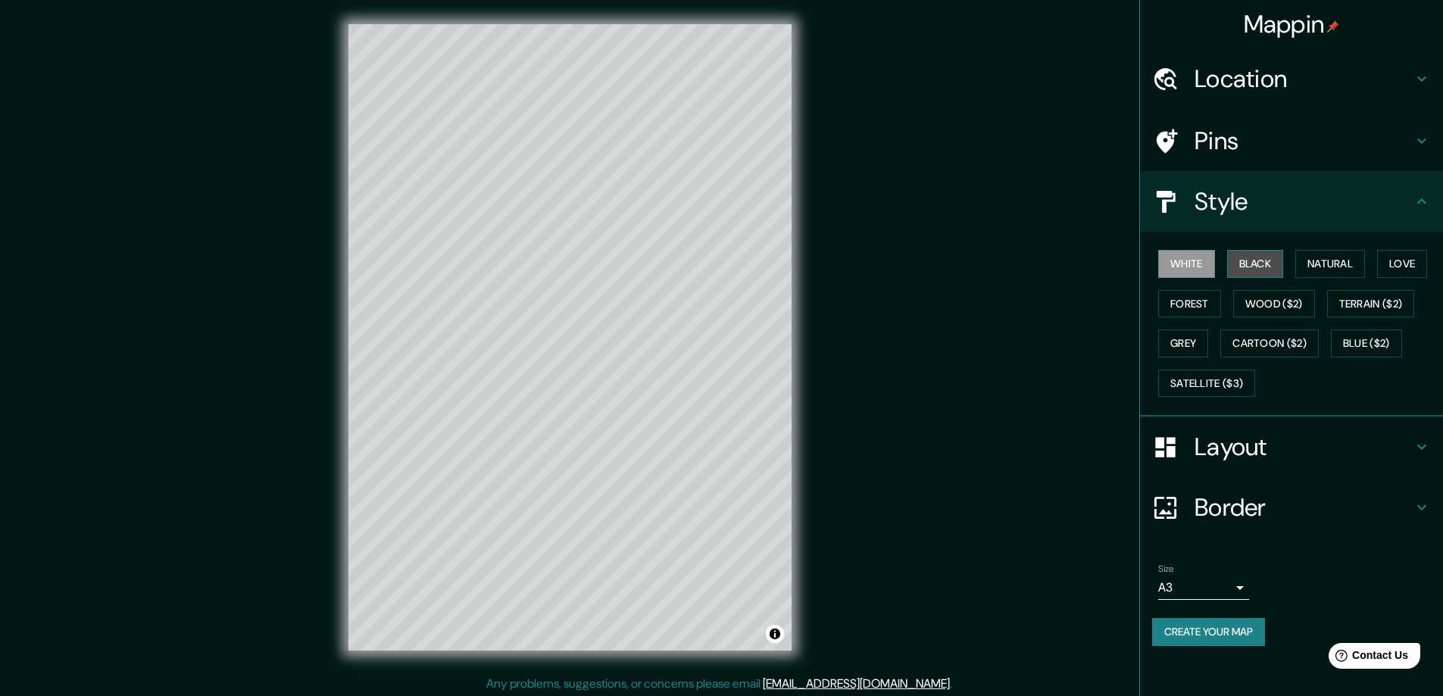
click at [1243, 254] on button "Black" at bounding box center [1255, 264] width 57 height 28
click at [1334, 267] on button "Natural" at bounding box center [1330, 264] width 70 height 28
click at [1424, 270] on button "Love" at bounding box center [1402, 264] width 50 height 28
click at [1258, 311] on button "Wood ($2)" at bounding box center [1274, 304] width 82 height 28
click at [1188, 302] on button "Forest" at bounding box center [1189, 304] width 63 height 28
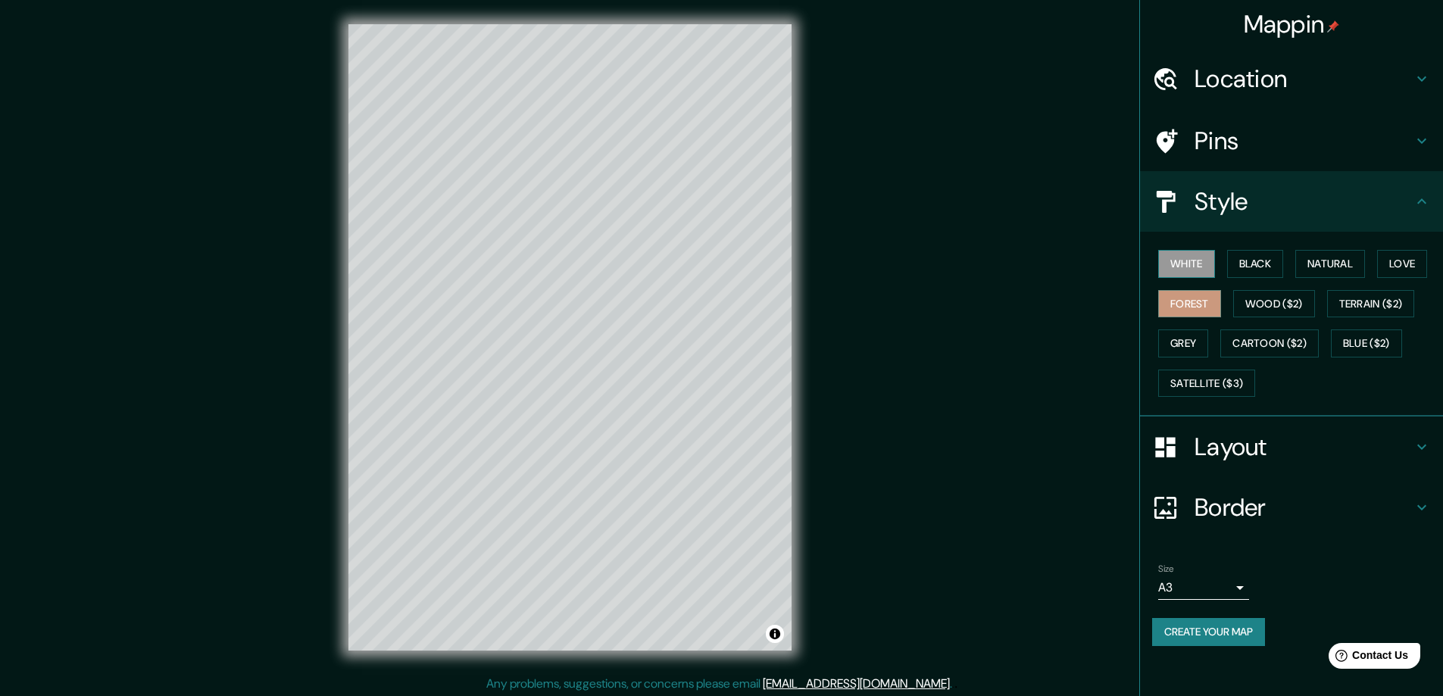
click at [1185, 273] on button "White" at bounding box center [1186, 264] width 57 height 28
click at [1201, 385] on button "Satellite ($3)" at bounding box center [1206, 384] width 97 height 28
click at [1191, 273] on button "White" at bounding box center [1186, 264] width 57 height 28
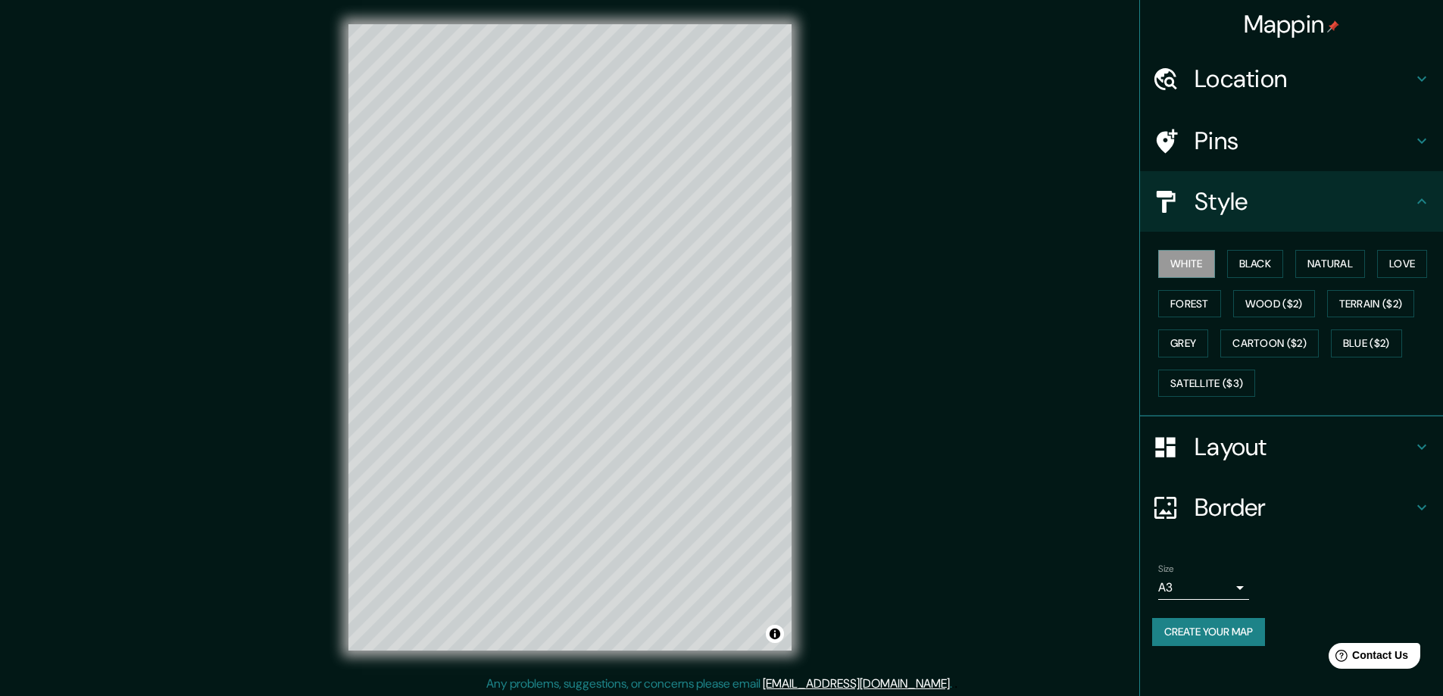
click at [1316, 442] on h4 "Layout" at bounding box center [1303, 447] width 218 height 30
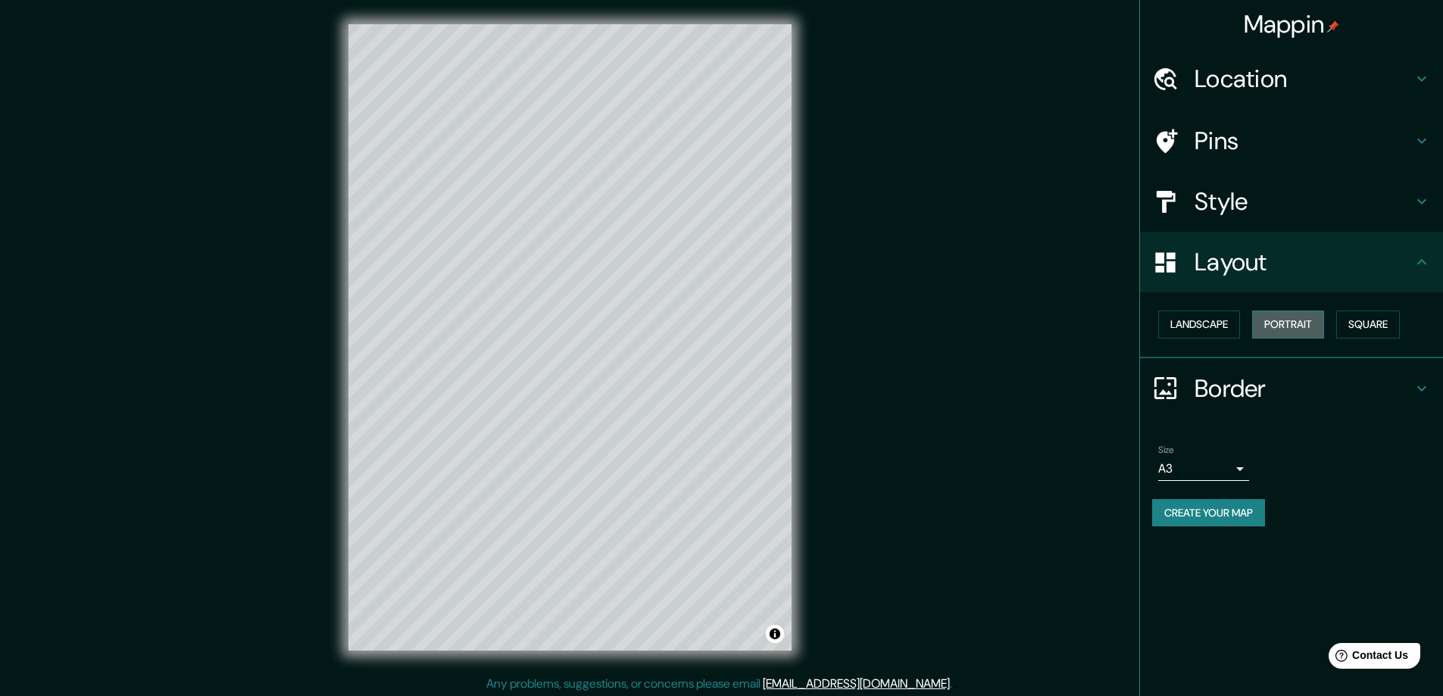
click at [1296, 321] on button "Portrait" at bounding box center [1288, 325] width 72 height 28
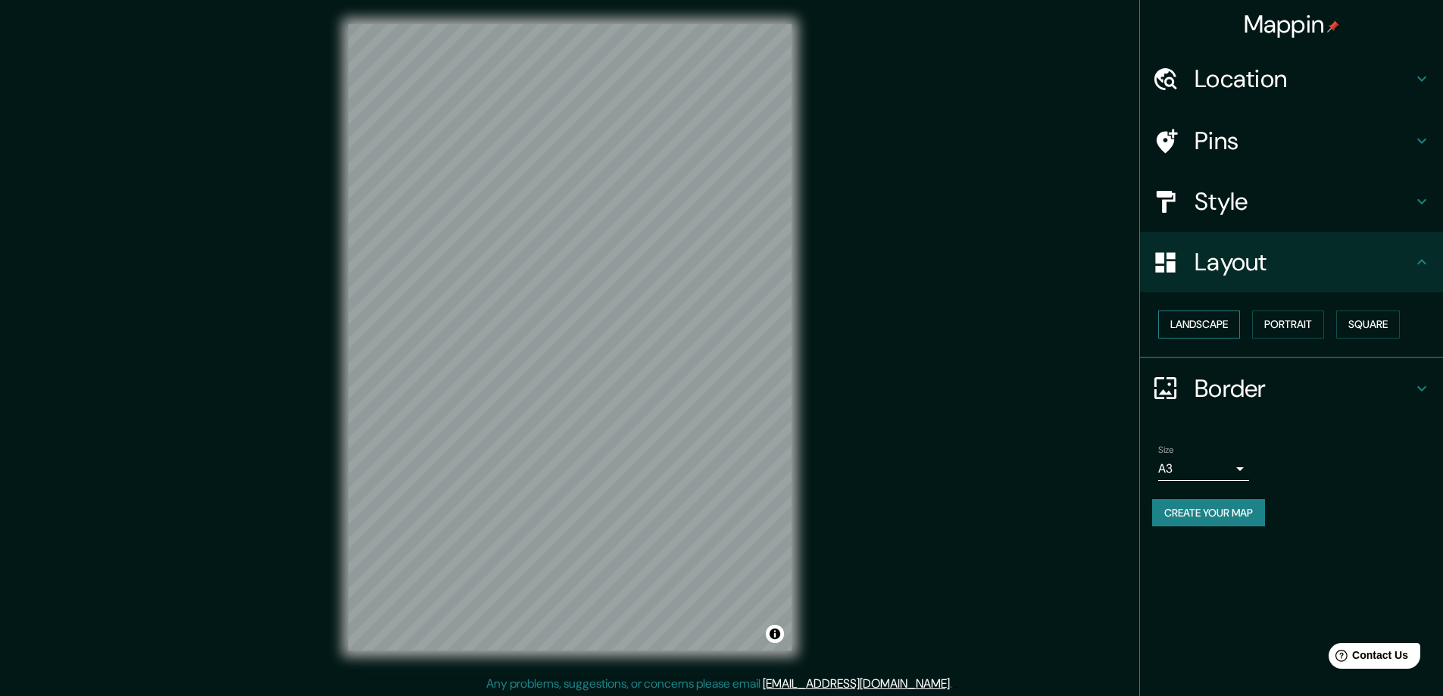
click at [1199, 320] on button "Landscape" at bounding box center [1199, 325] width 82 height 28
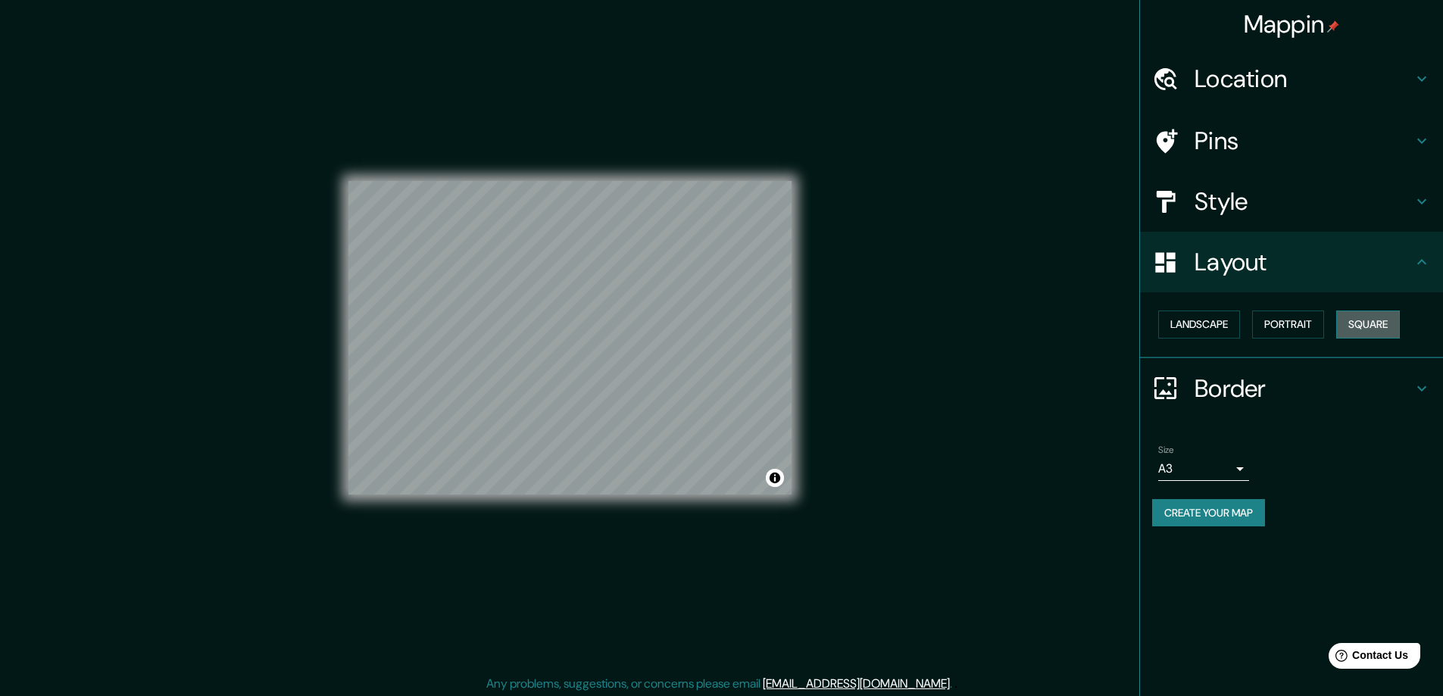
click at [1383, 330] on button "Square" at bounding box center [1368, 325] width 64 height 28
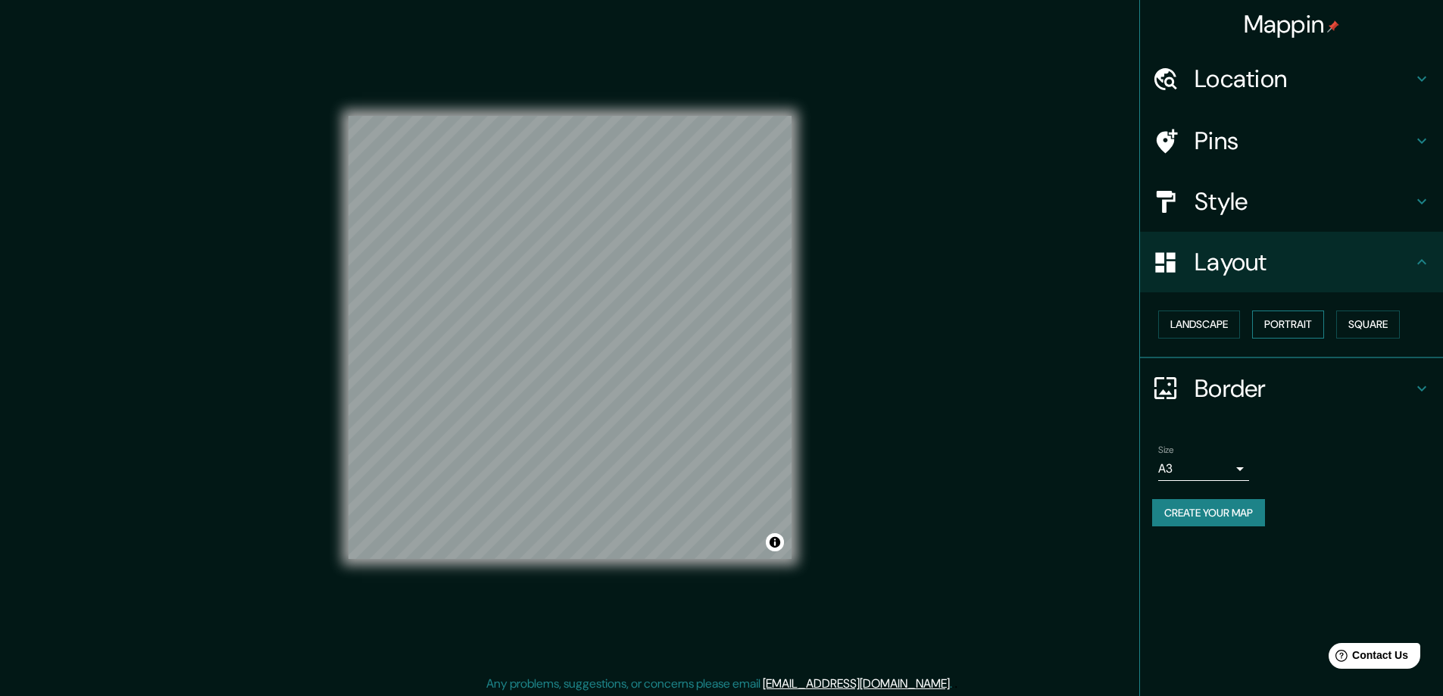
click at [1300, 330] on button "Portrait" at bounding box center [1288, 325] width 72 height 28
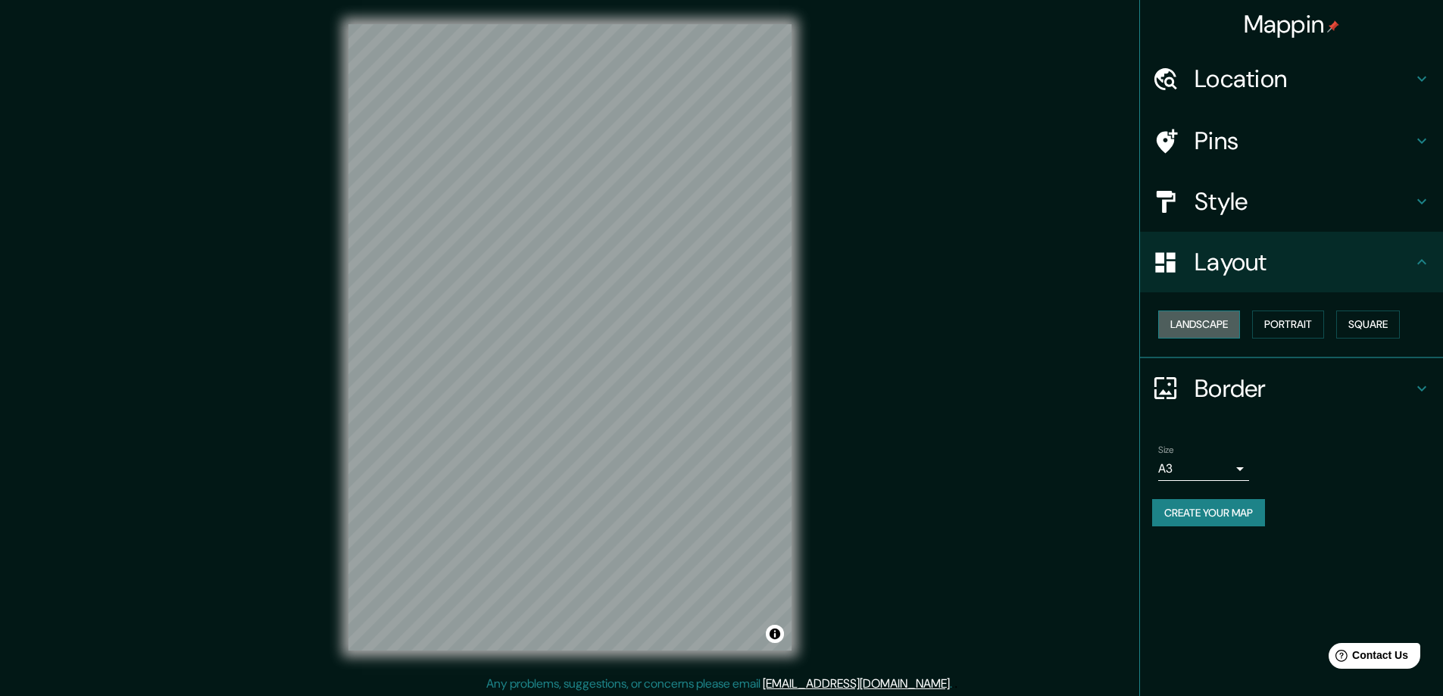
click at [1224, 330] on button "Landscape" at bounding box center [1199, 325] width 82 height 28
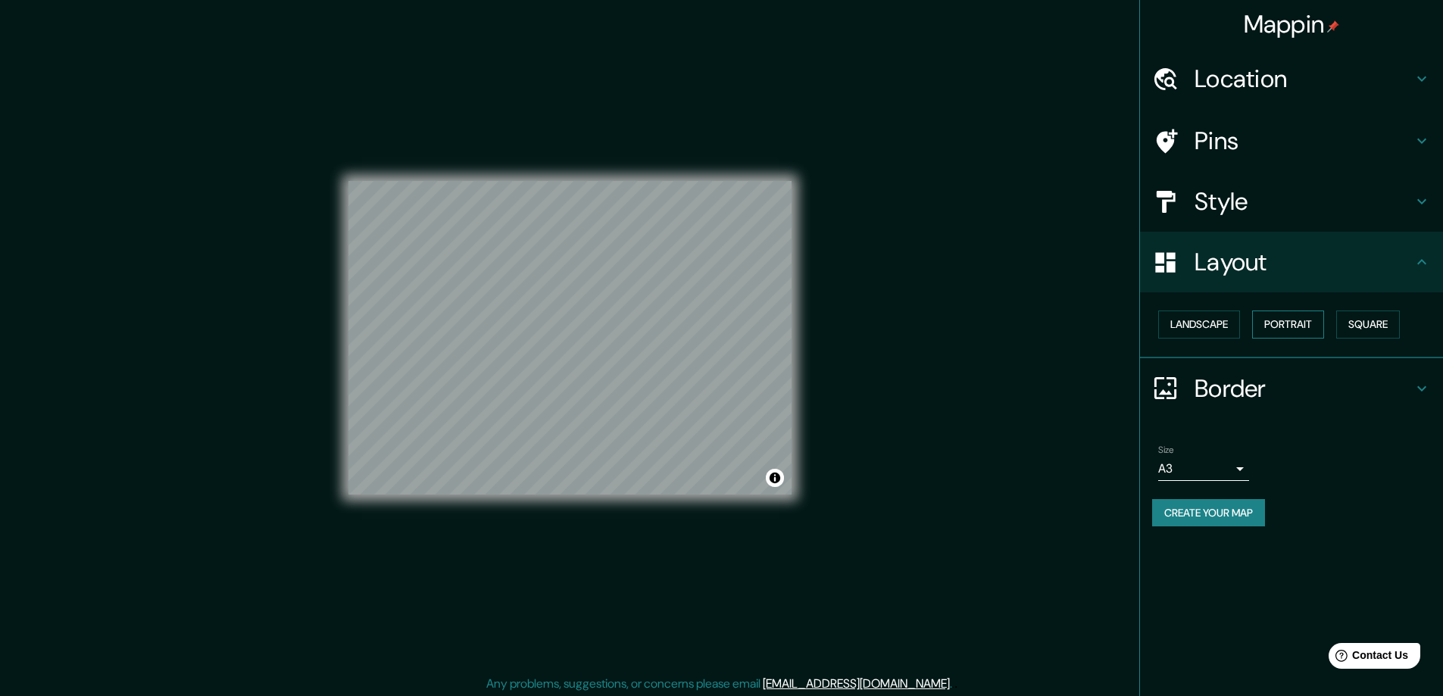
click at [1293, 322] on button "Portrait" at bounding box center [1288, 325] width 72 height 28
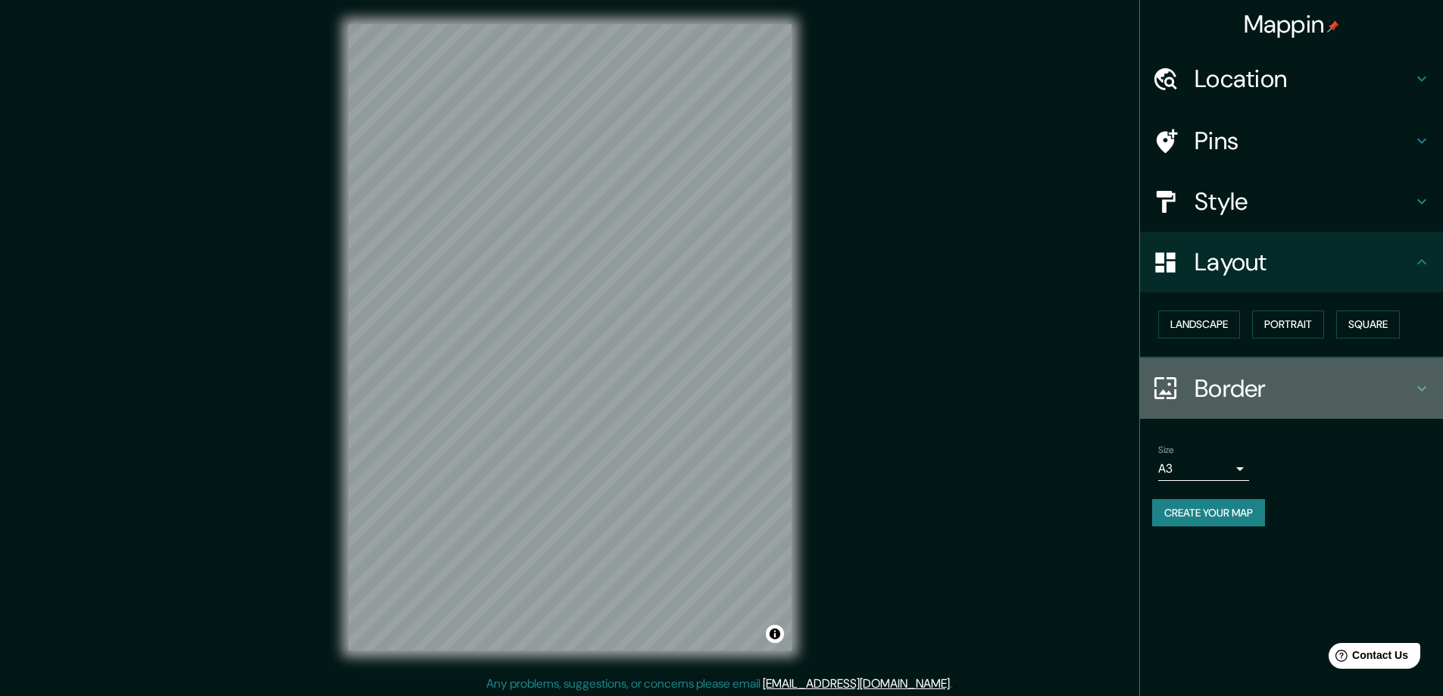
click at [1251, 373] on h4 "Border" at bounding box center [1303, 388] width 218 height 30
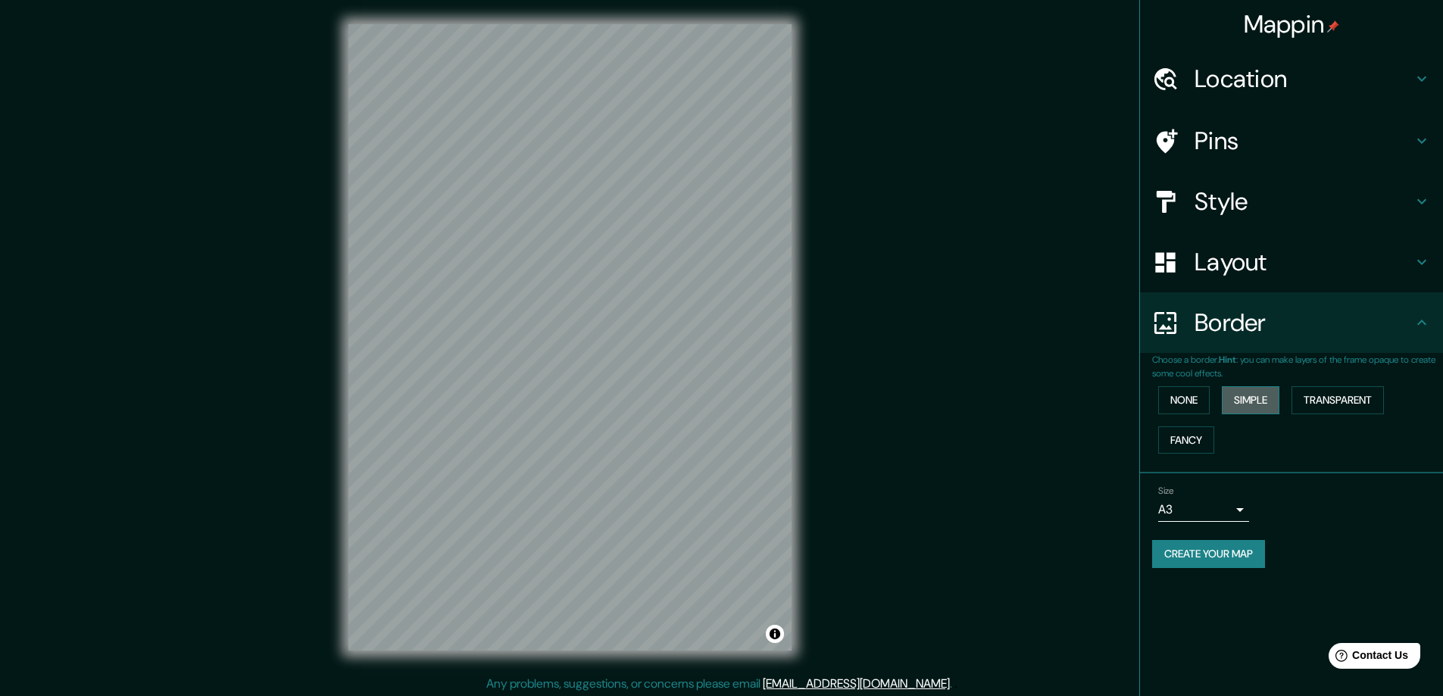
click at [1223, 398] on button "Simple" at bounding box center [1251, 400] width 58 height 28
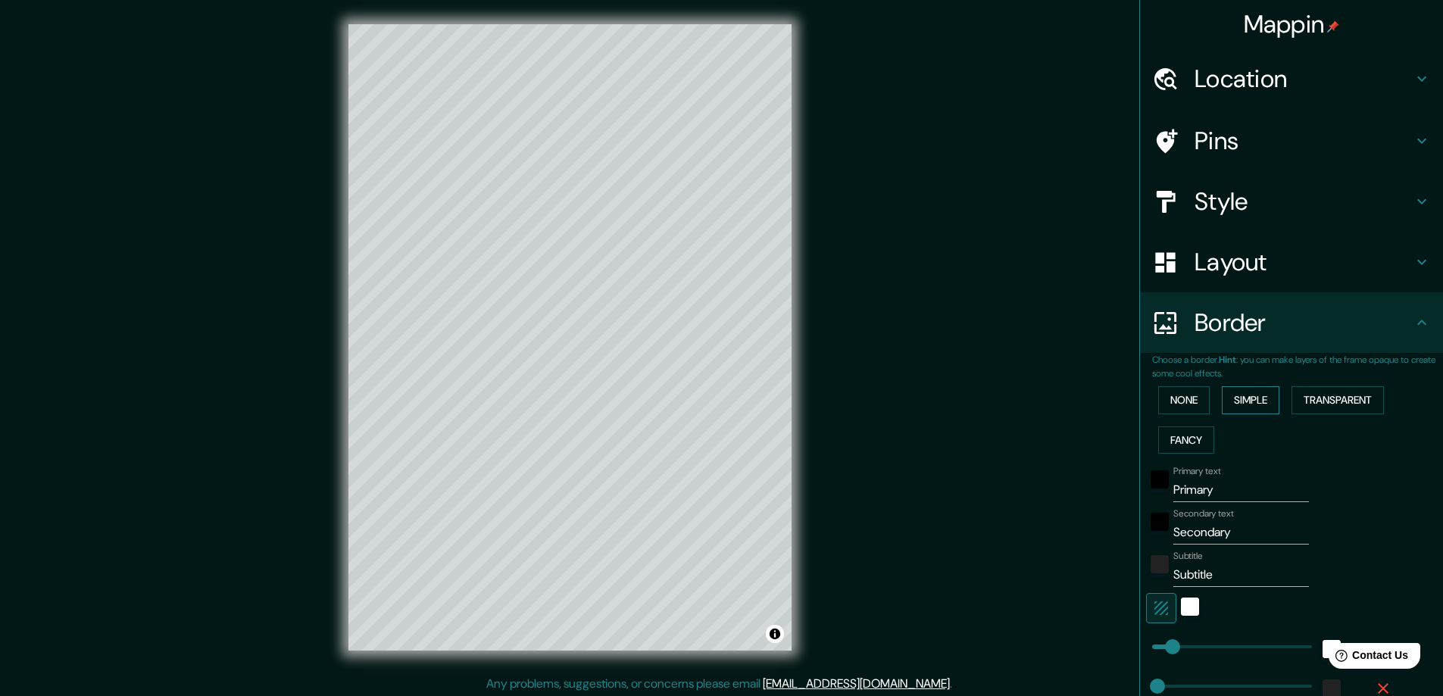
click at [1244, 398] on button "Simple" at bounding box center [1251, 400] width 58 height 28
click at [1185, 489] on input "Primary" at bounding box center [1241, 490] width 136 height 24
click at [1151, 484] on div "black" at bounding box center [1159, 479] width 18 height 18
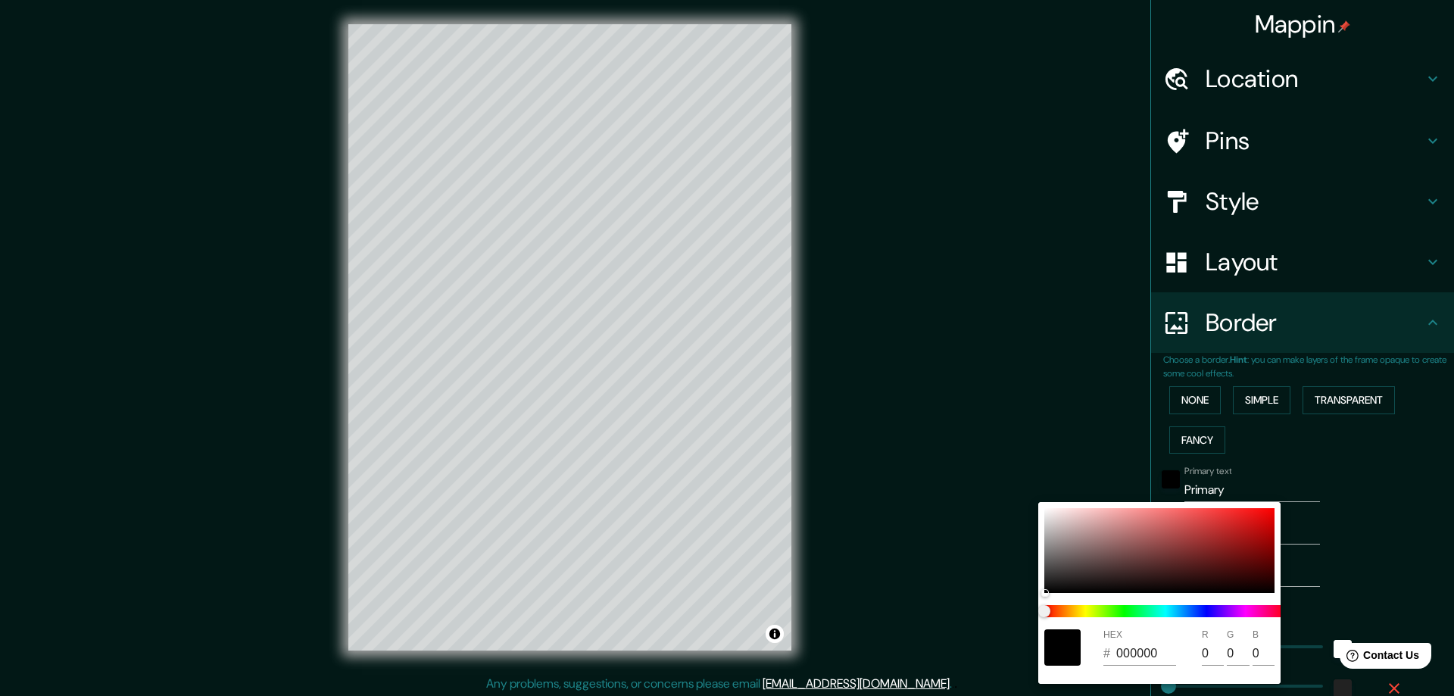
click at [1150, 482] on div at bounding box center [727, 348] width 1454 height 696
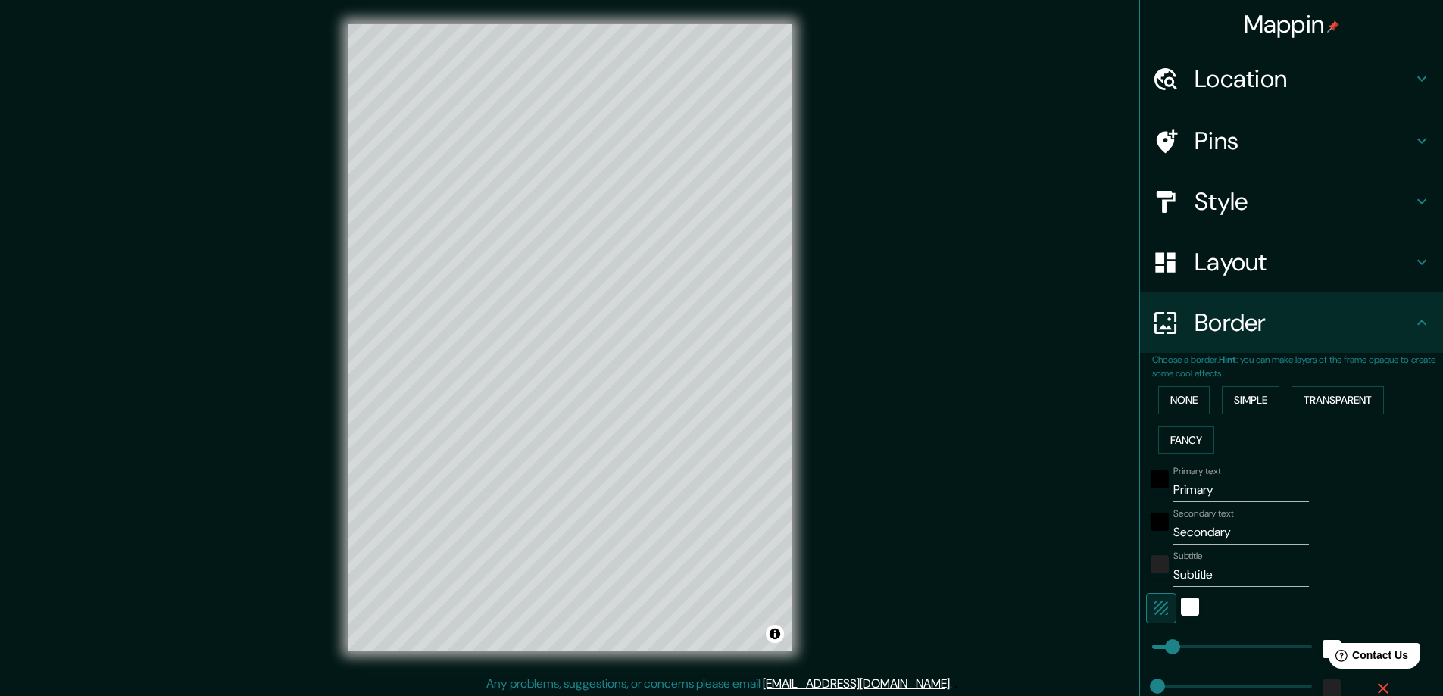
click at [1220, 483] on input "Primary" at bounding box center [1241, 490] width 136 height 24
drag, startPoint x: 1224, startPoint y: 483, endPoint x: 1161, endPoint y: 484, distance: 62.9
click at [1161, 484] on div "Primary text Primary" at bounding box center [1270, 484] width 248 height 36
drag, startPoint x: 1239, startPoint y: 532, endPoint x: 1164, endPoint y: 534, distance: 75.0
click at [1173, 534] on input "Secondary" at bounding box center [1241, 532] width 136 height 24
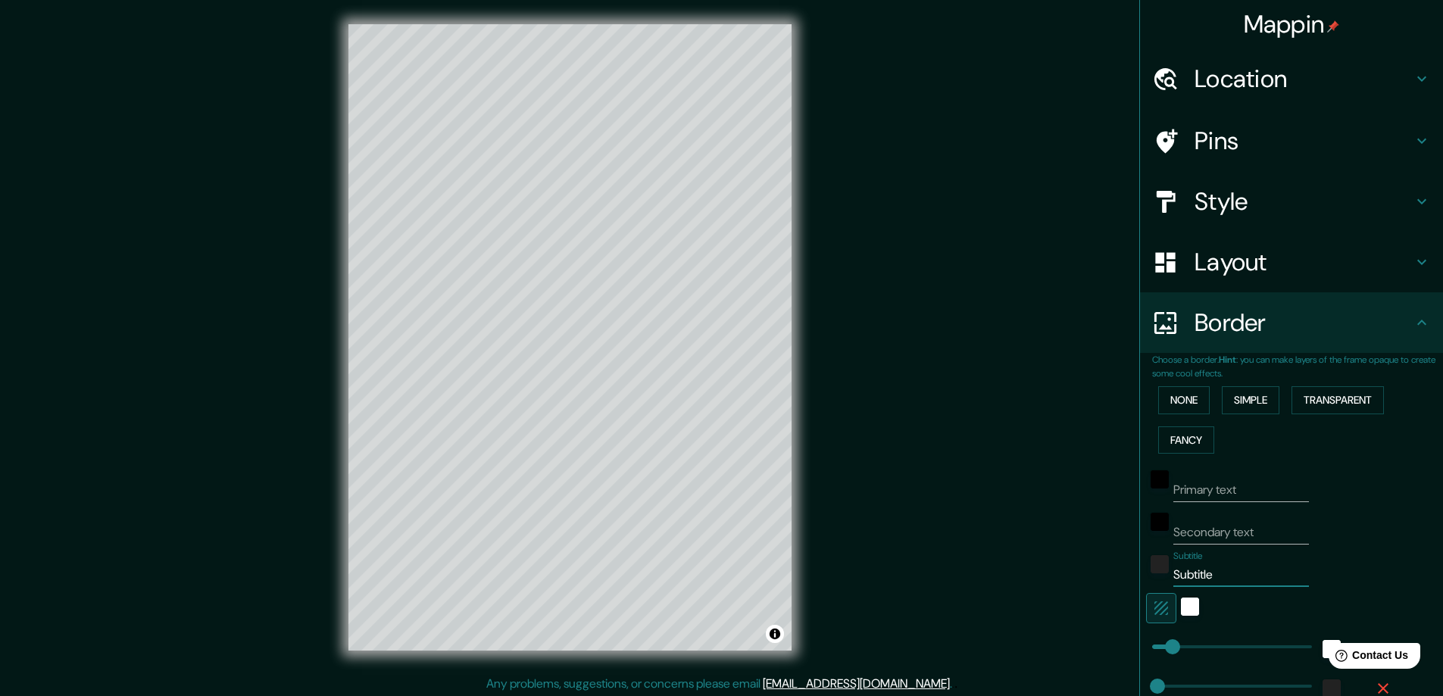
drag, startPoint x: 1180, startPoint y: 577, endPoint x: 1155, endPoint y: 575, distance: 25.1
click at [1155, 575] on div "Subtitle Subtitle" at bounding box center [1270, 569] width 248 height 36
click at [624, 340] on div at bounding box center [622, 337] width 12 height 12
click at [658, 351] on div at bounding box center [657, 351] width 12 height 12
click at [658, 354] on div at bounding box center [657, 351] width 12 height 12
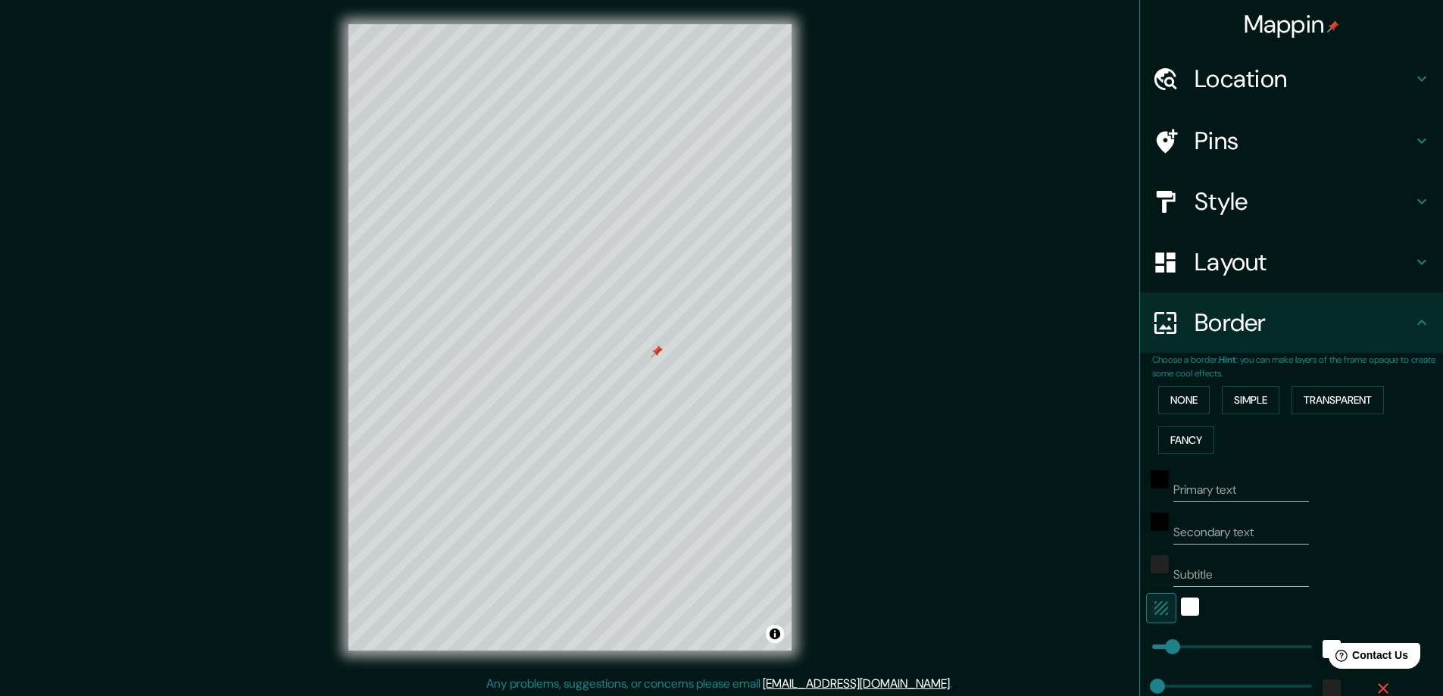
click at [657, 351] on div at bounding box center [657, 351] width 12 height 12
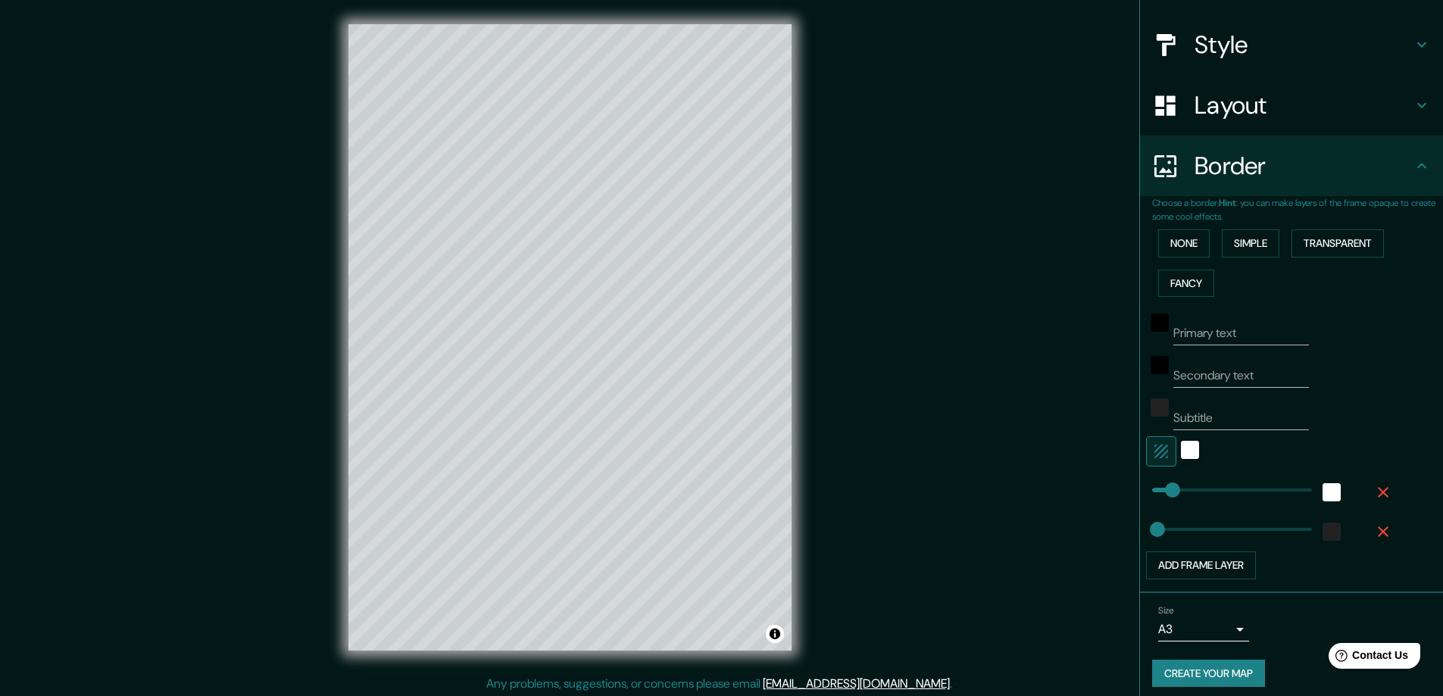
scroll to position [166, 0]
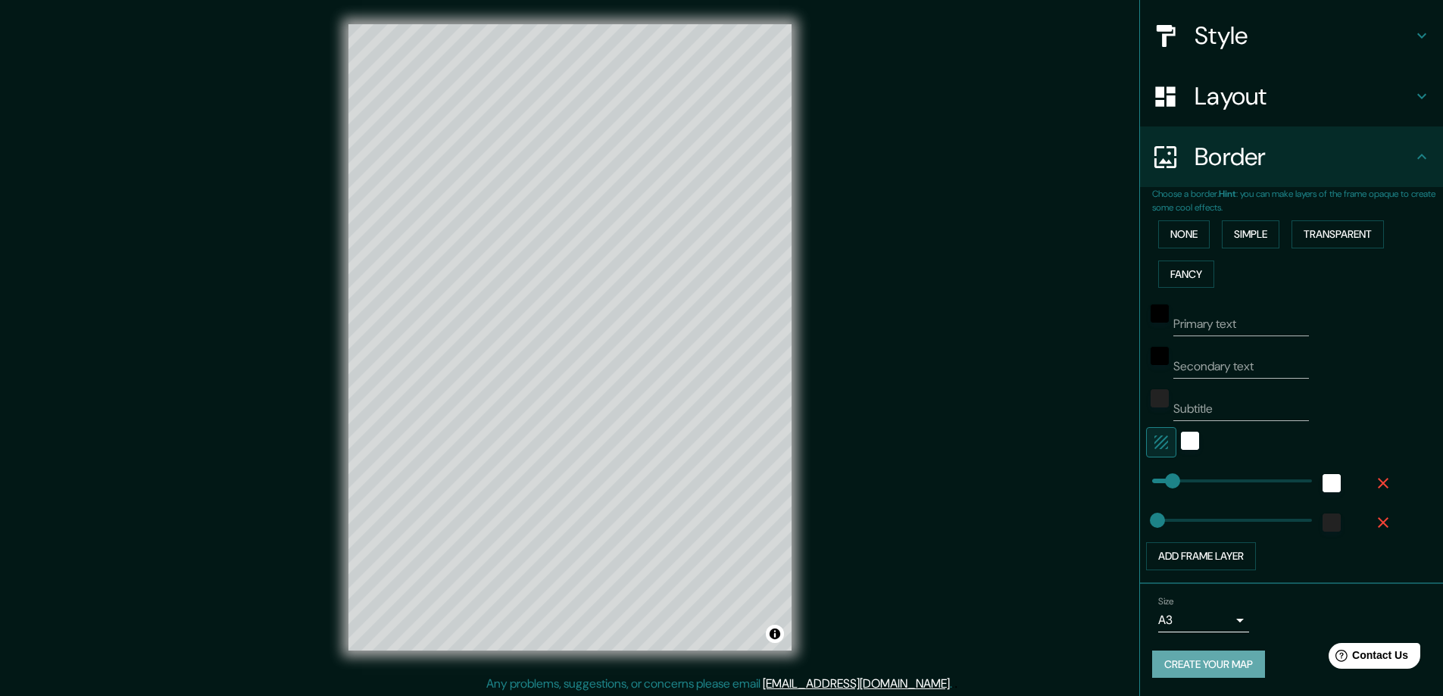
click at [1179, 666] on button "Create your map" at bounding box center [1208, 665] width 113 height 28
